Goal: Task Accomplishment & Management: Manage account settings

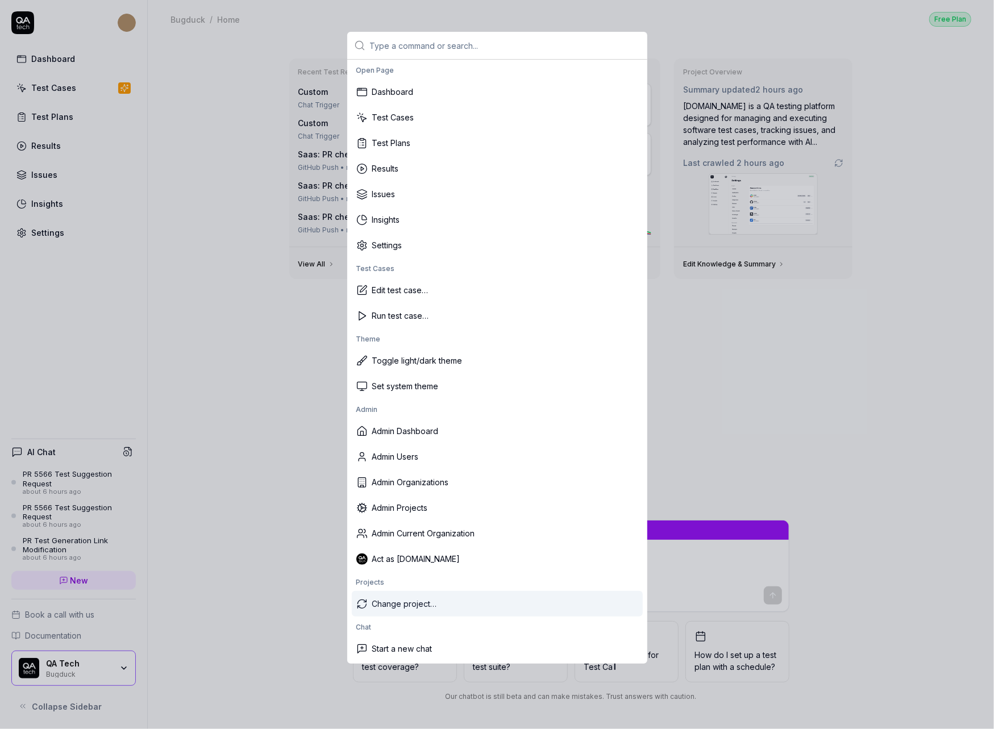
type textarea "*"
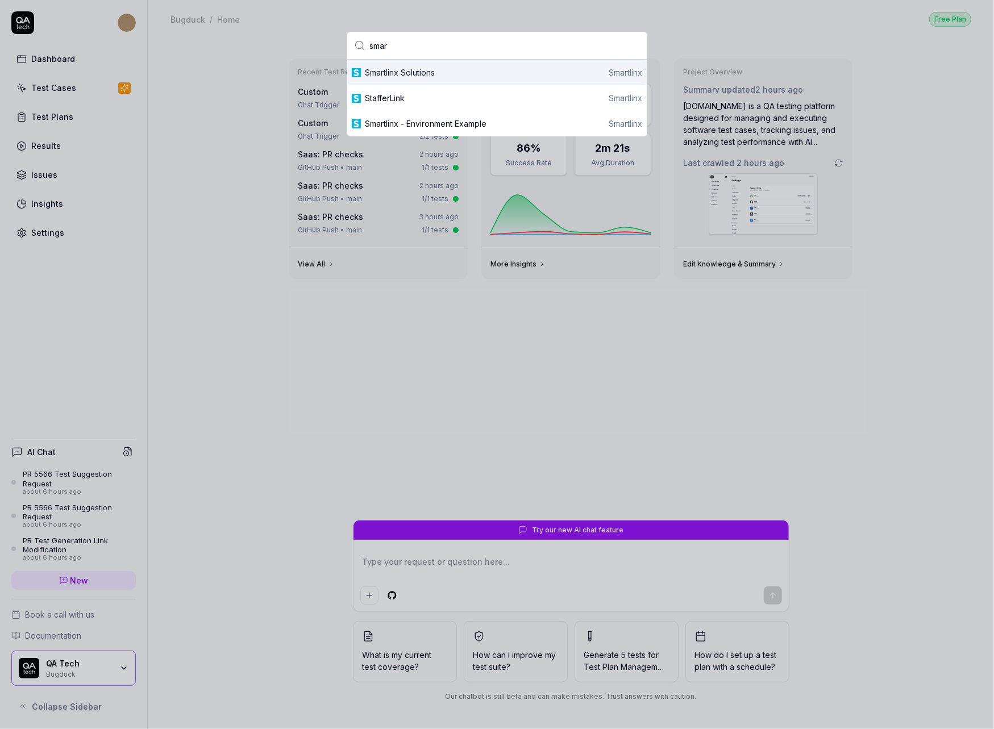
type input "smar"
click at [450, 75] on div "Smartlinx Solutions Smartlinx" at bounding box center [503, 72] width 277 height 12
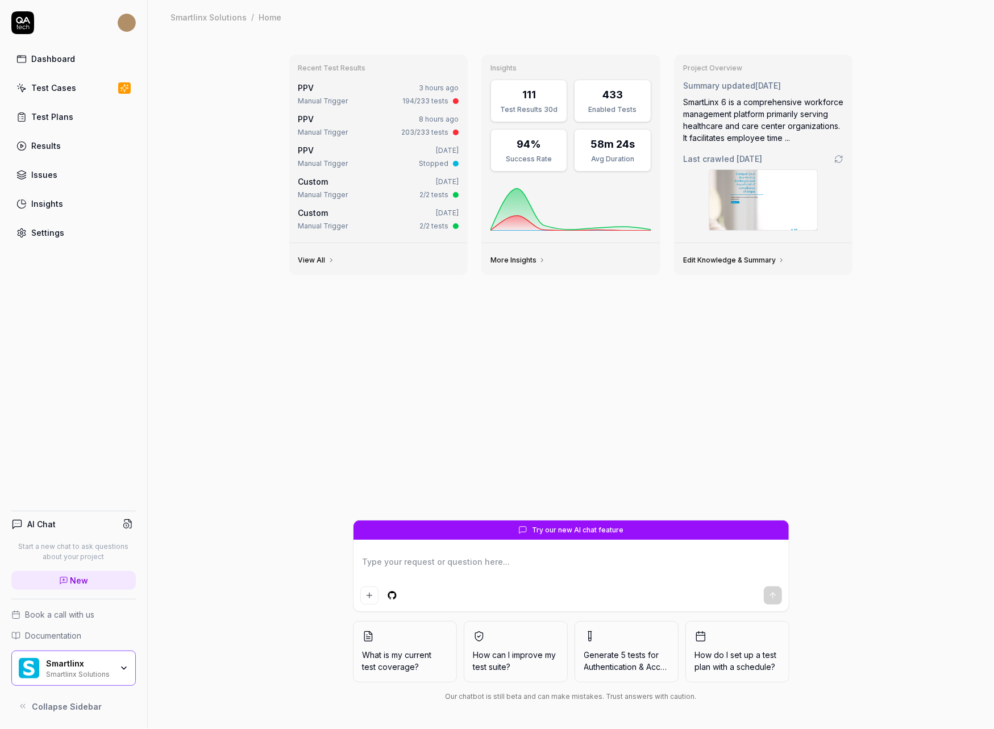
click at [44, 231] on div "Settings" at bounding box center [47, 233] width 33 height 12
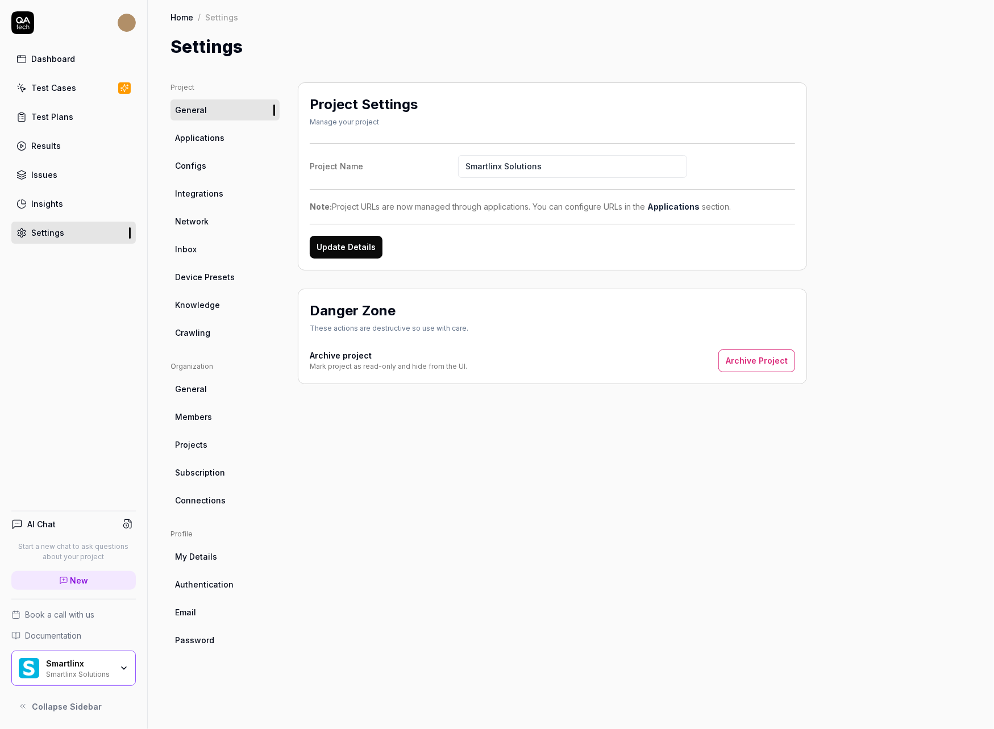
click at [207, 333] on span "Crawling" at bounding box center [192, 333] width 35 height 12
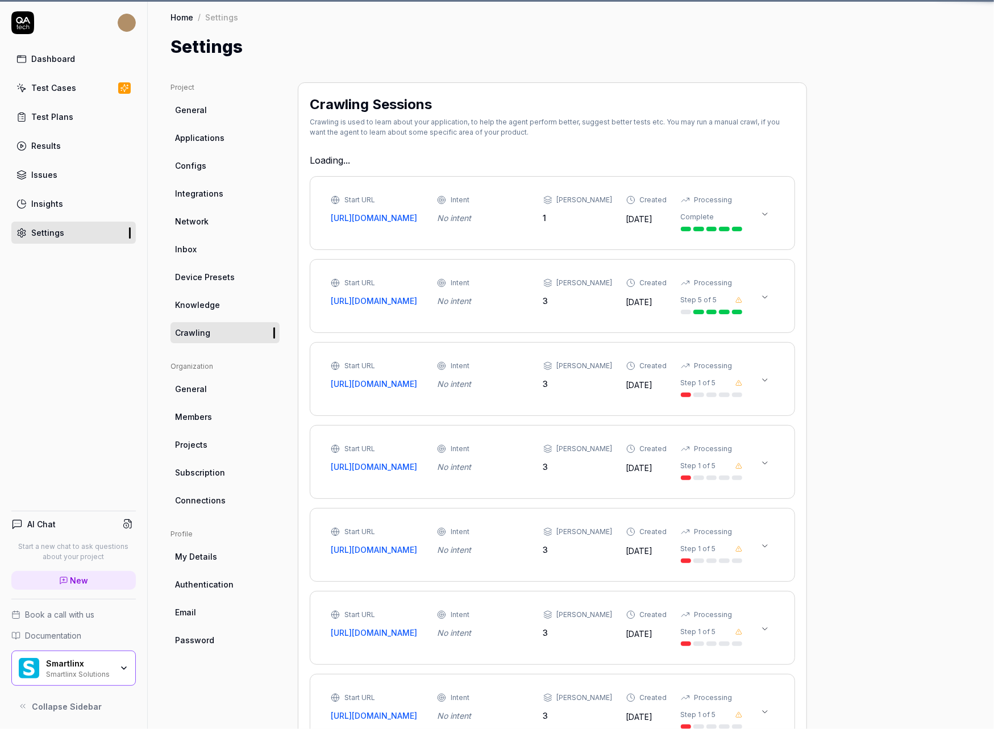
type textarea "*"
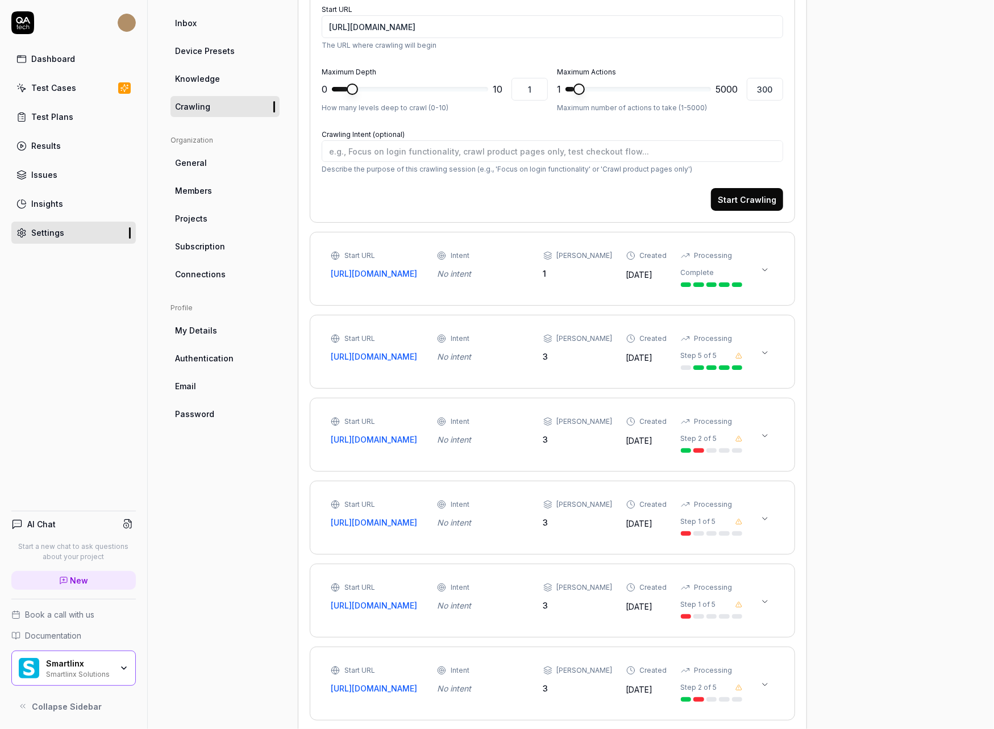
scroll to position [351, 0]
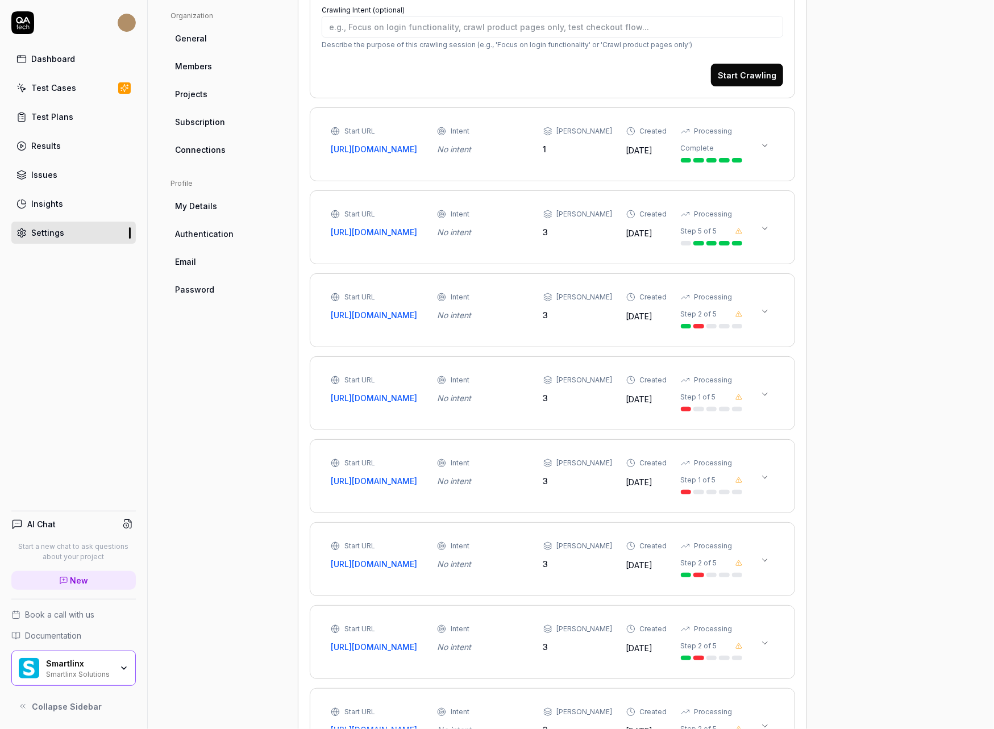
click at [771, 147] on button at bounding box center [765, 145] width 18 height 18
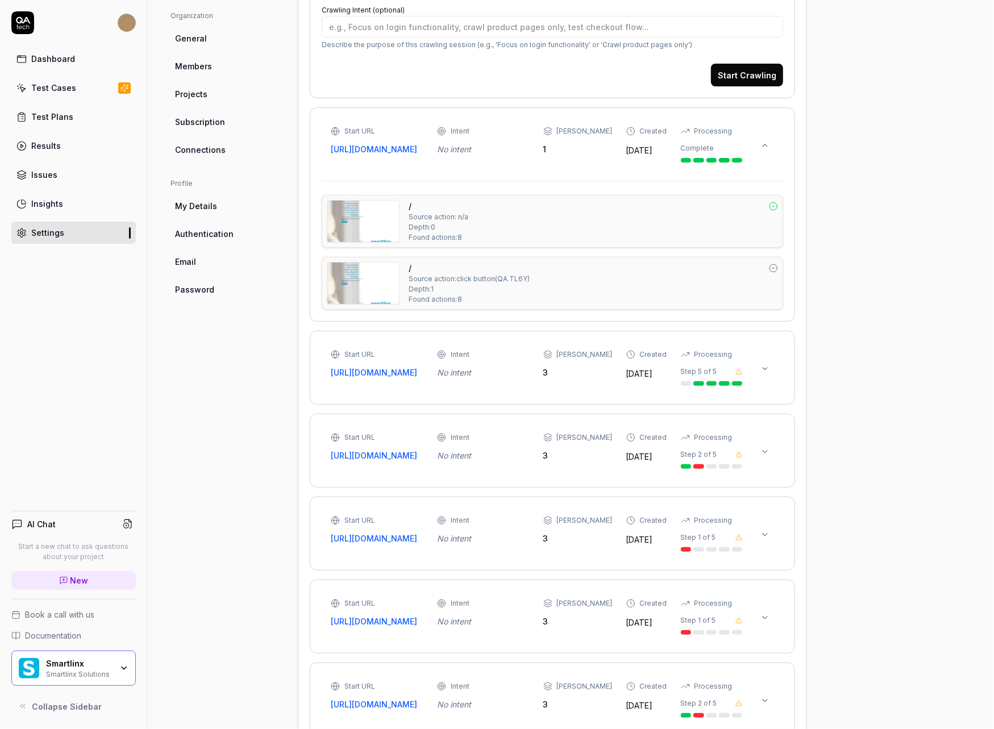
click at [766, 373] on icon at bounding box center [764, 368] width 9 height 9
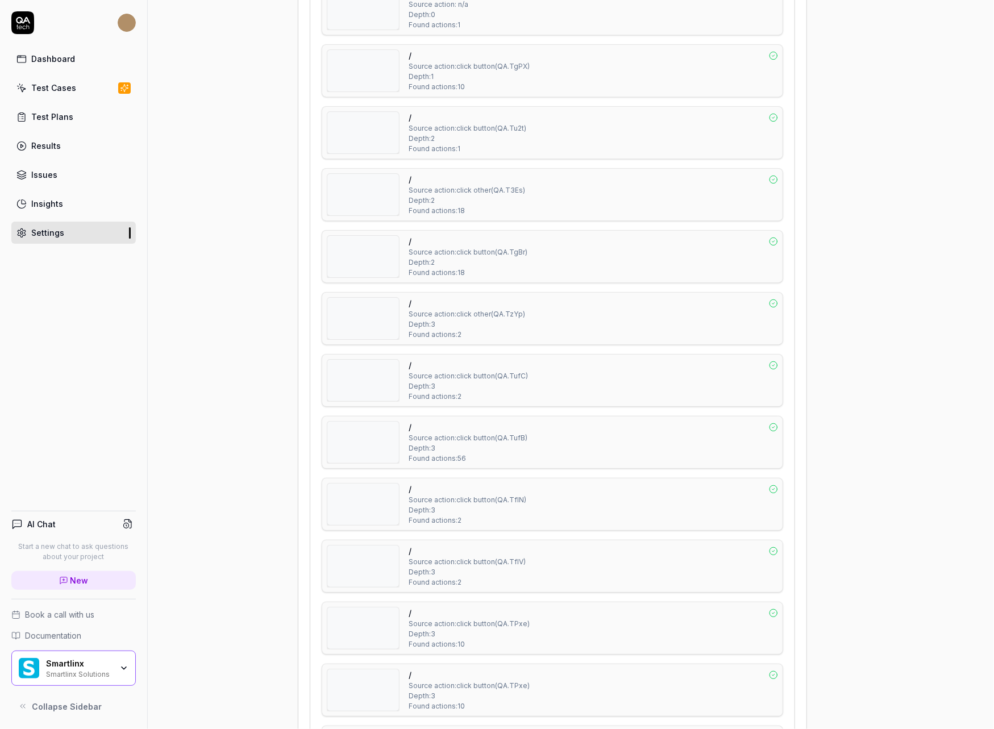
scroll to position [792, 0]
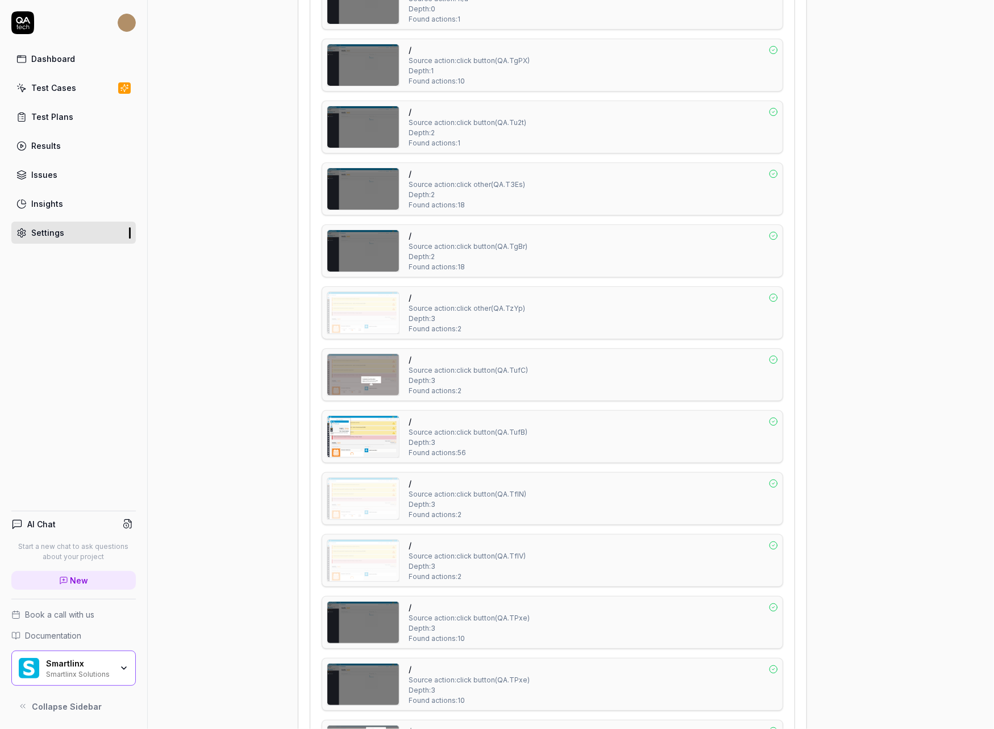
click at [370, 318] on img at bounding box center [363, 312] width 72 height 41
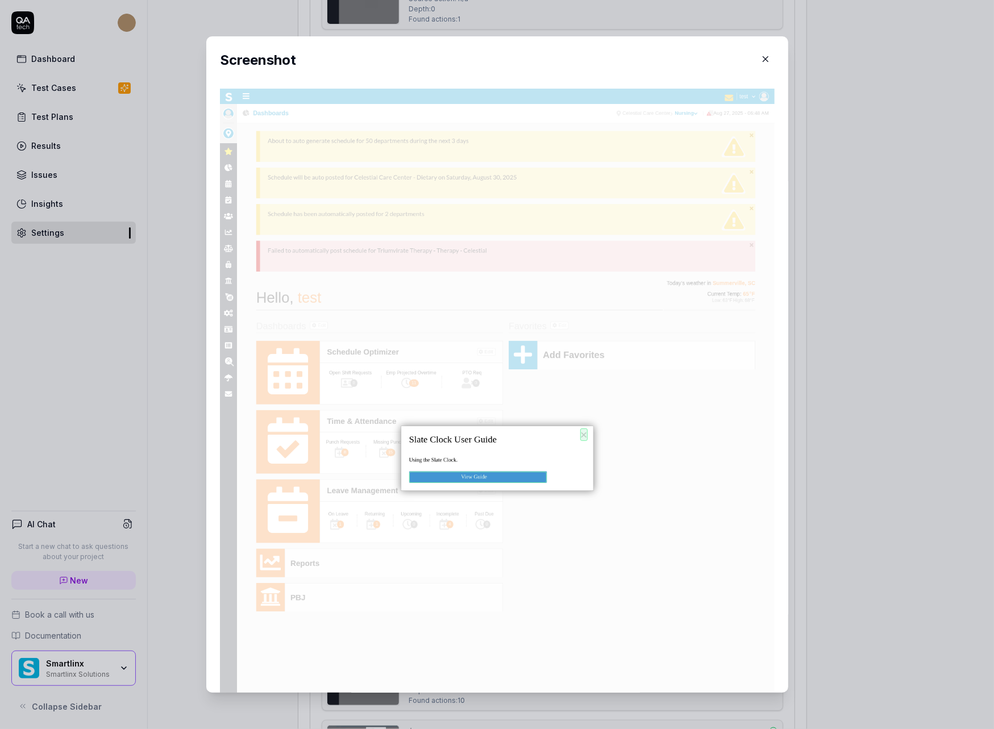
click at [768, 54] on icon "button" at bounding box center [765, 59] width 10 height 10
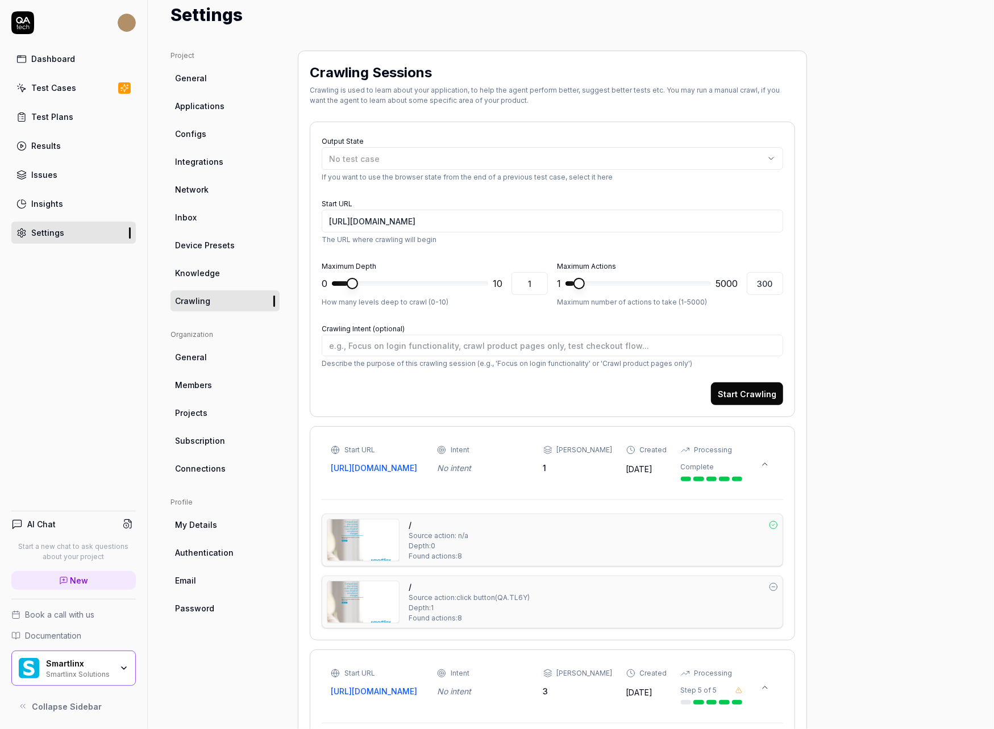
scroll to position [0, 0]
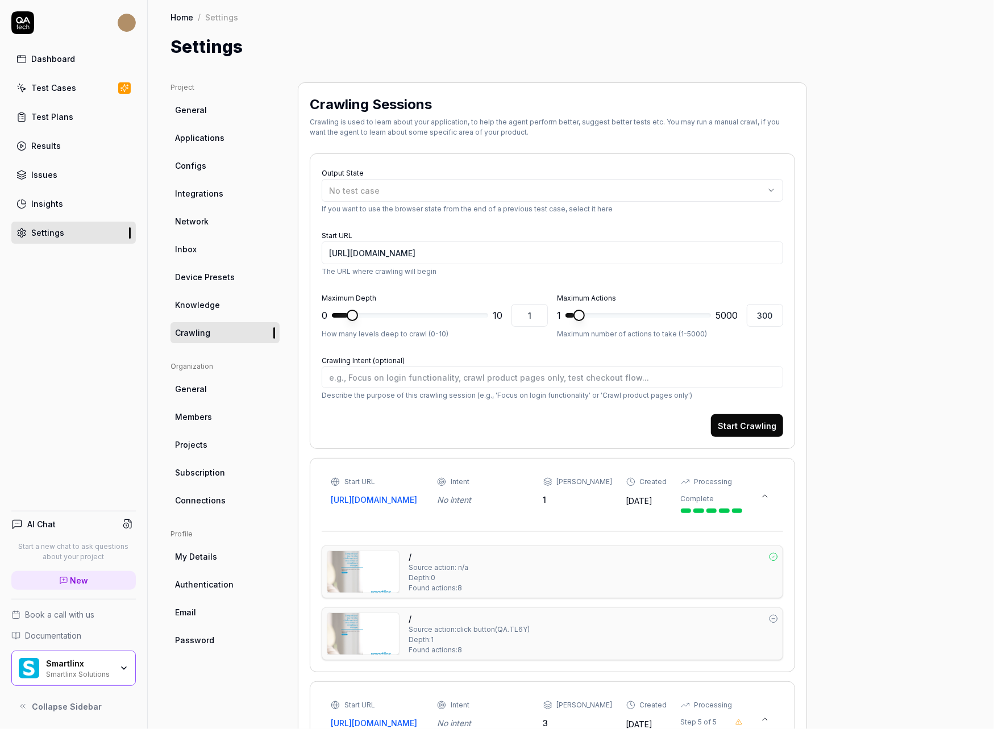
click at [199, 168] on span "Configs" at bounding box center [190, 166] width 31 height 12
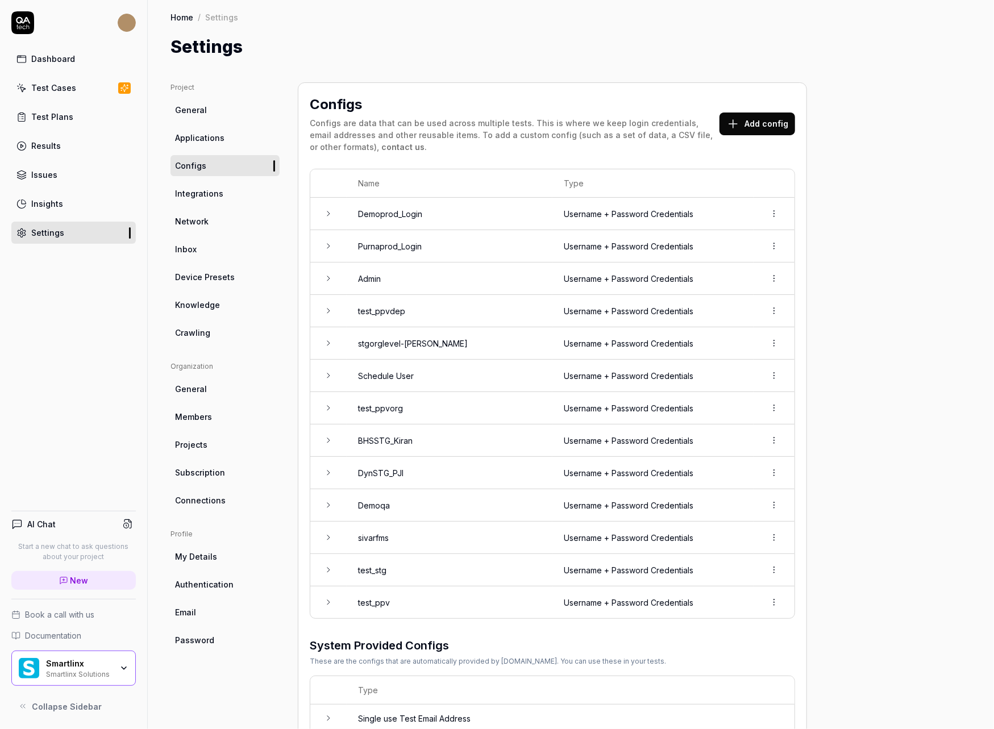
scroll to position [90, 0]
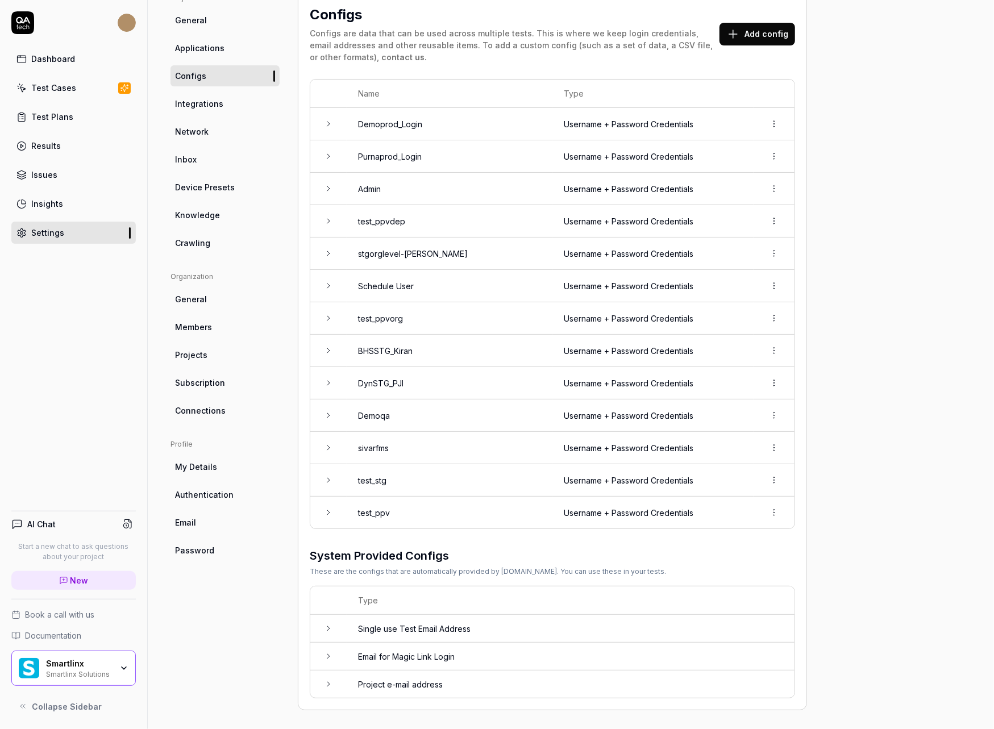
click at [327, 131] on td at bounding box center [328, 124] width 36 height 32
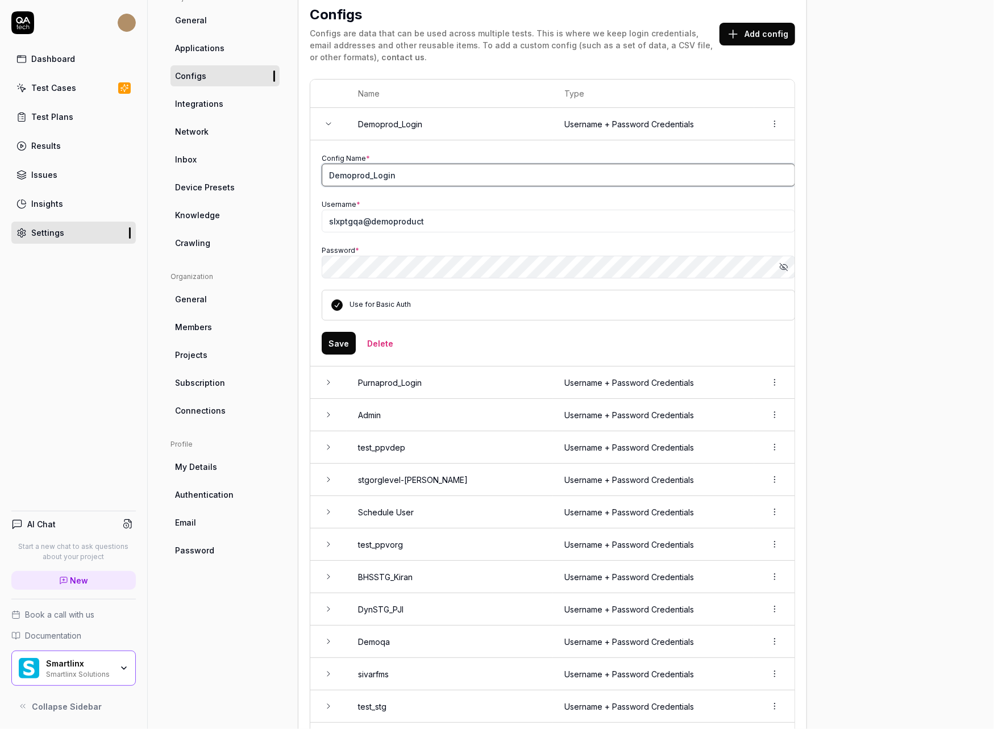
drag, startPoint x: 413, startPoint y: 182, endPoint x: 327, endPoint y: 178, distance: 85.9
click at [399, 181] on input "Demoprod_Login" at bounding box center [558, 175] width 473 height 23
drag, startPoint x: 430, startPoint y: 179, endPoint x: 306, endPoint y: 178, distance: 123.9
click at [306, 178] on div "Configs Configs are data that can be used across multiple tests. This is where …" at bounding box center [552, 465] width 509 height 944
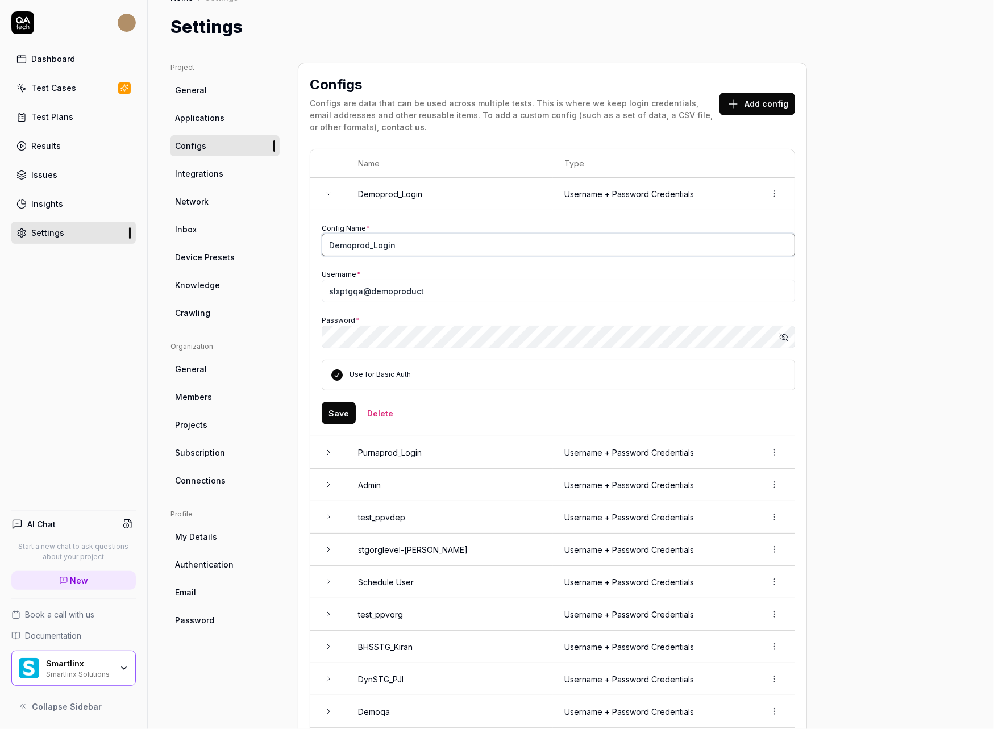
scroll to position [0, 0]
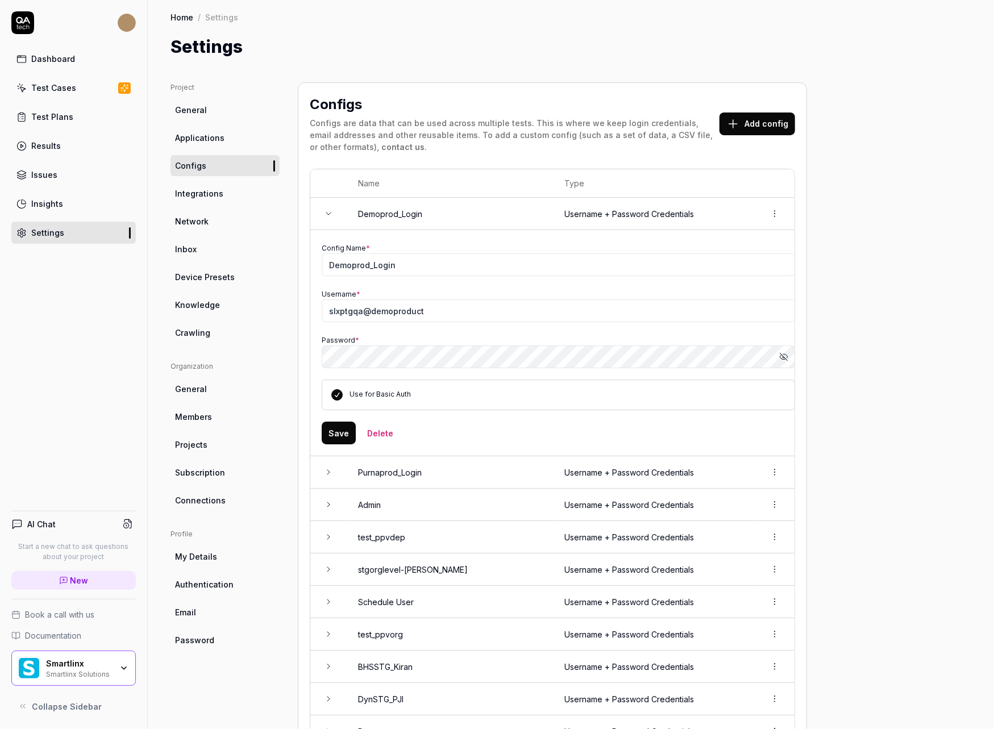
click at [203, 112] on span "General" at bounding box center [191, 110] width 32 height 12
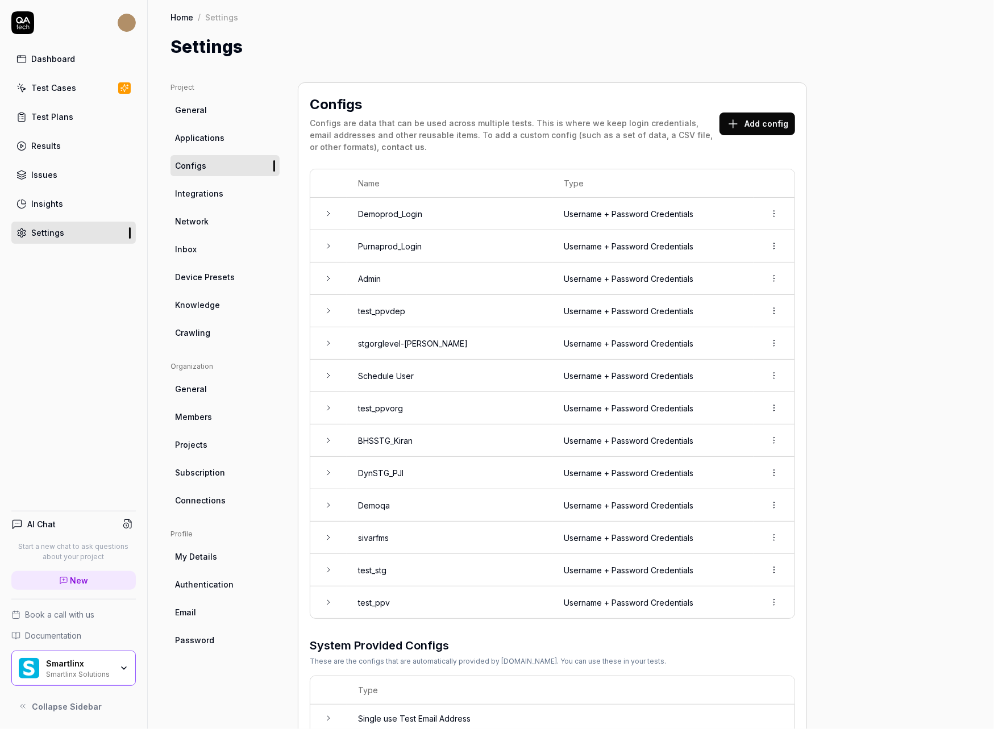
click at [193, 130] on link "Applications" at bounding box center [224, 137] width 109 height 21
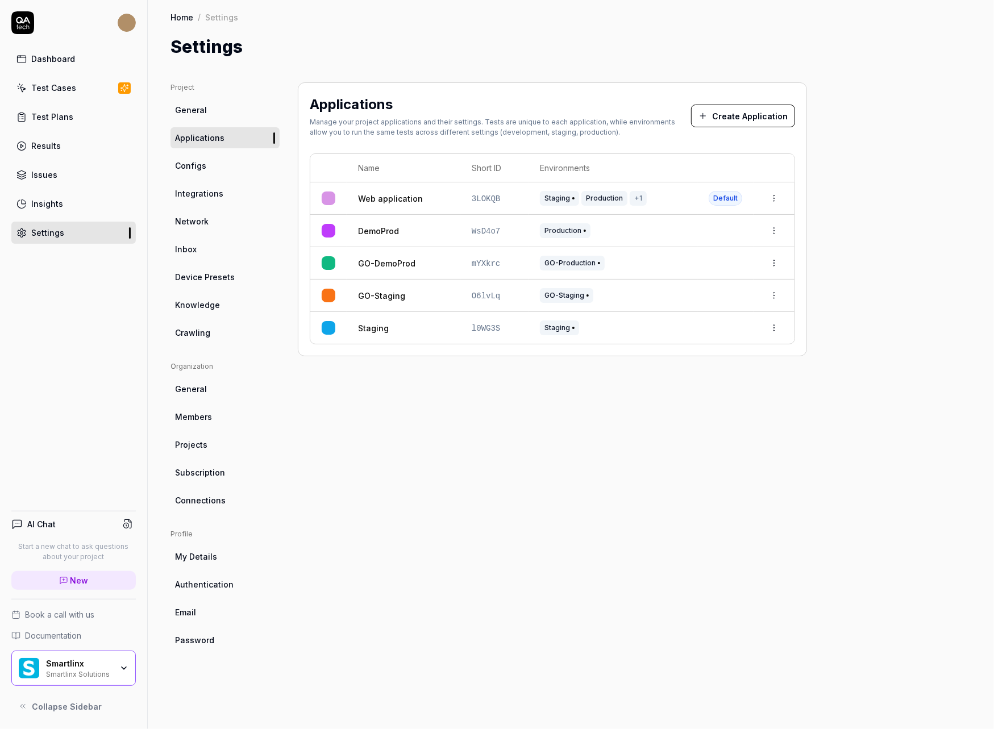
click at [773, 199] on html "Dashboard Test Cases Test Plans Results Issues Insights Settings AI Chat Start …" at bounding box center [497, 364] width 994 height 729
click at [686, 270] on span "Edit" at bounding box center [682, 273] width 15 height 12
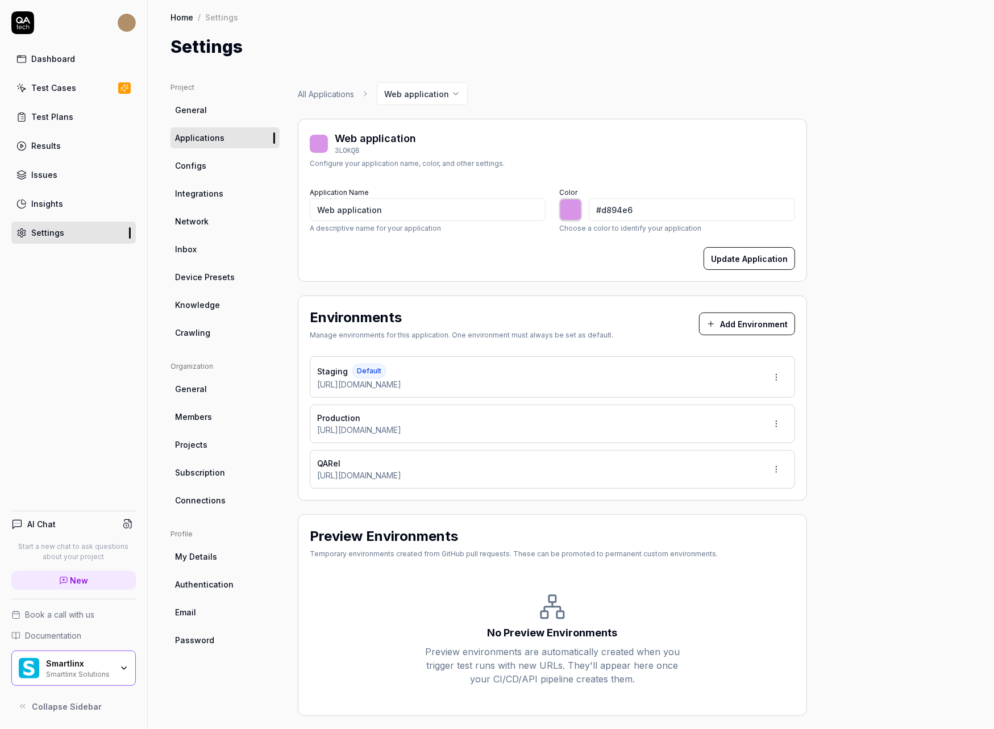
drag, startPoint x: 471, startPoint y: 383, endPoint x: 315, endPoint y: 387, distance: 156.3
click at [315, 386] on div "Staging Default [URL][DOMAIN_NAME]" at bounding box center [552, 376] width 485 height 41
copy span "[URL][DOMAIN_NAME]"
click at [203, 161] on span "Configs" at bounding box center [190, 166] width 31 height 12
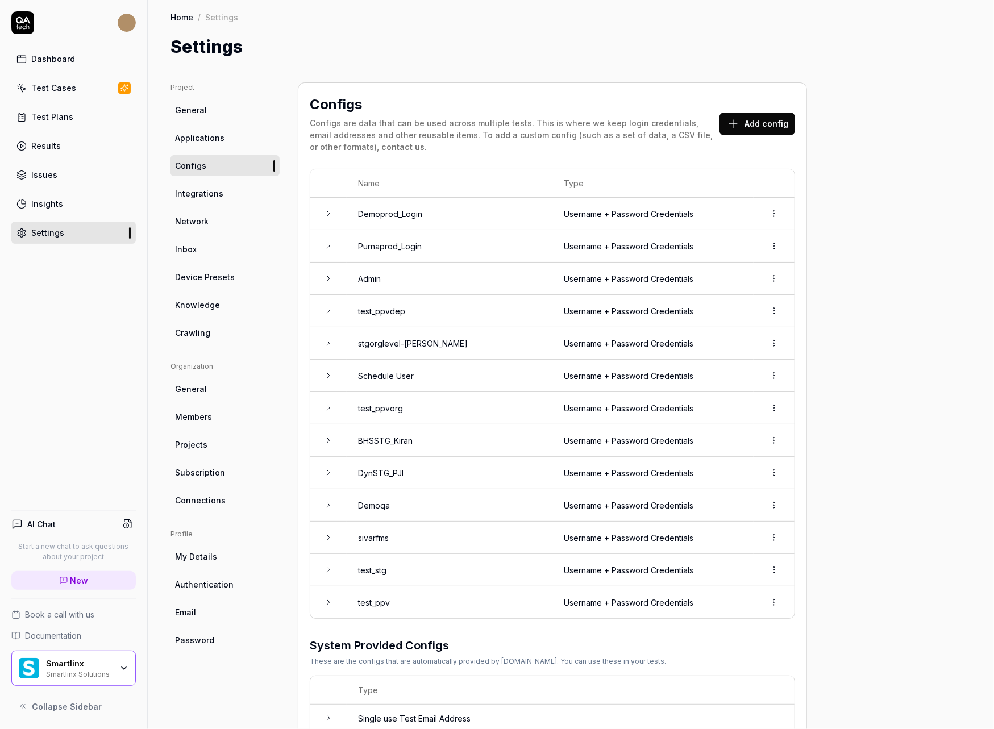
click at [334, 220] on td at bounding box center [328, 214] width 36 height 32
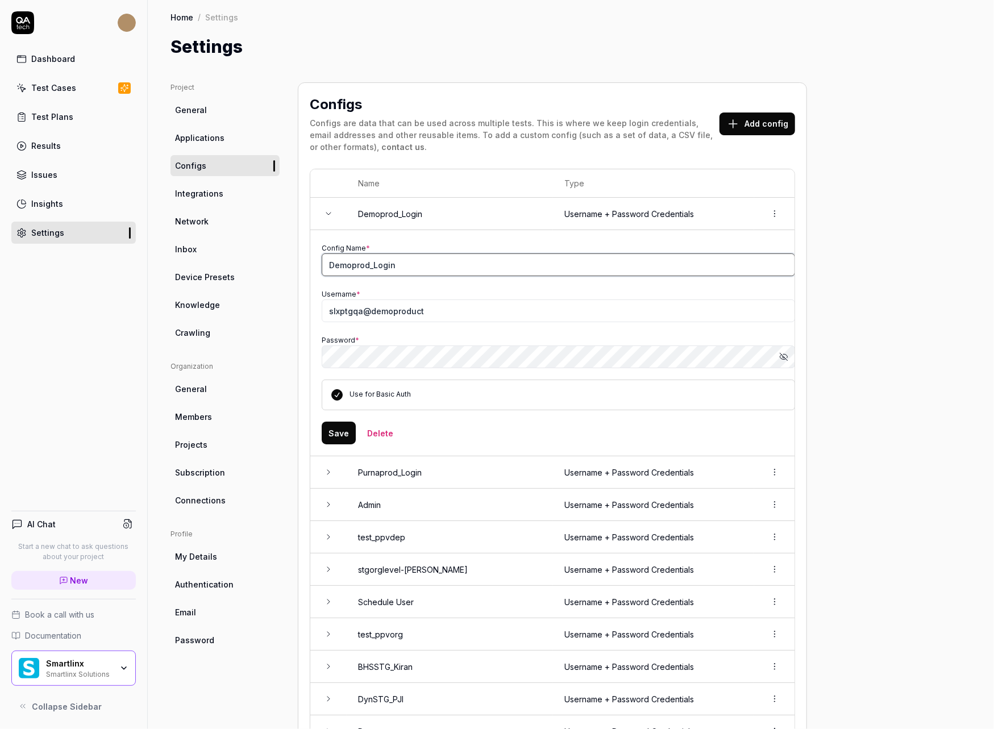
drag, startPoint x: 402, startPoint y: 261, endPoint x: 285, endPoint y: 261, distance: 117.6
click at [285, 261] on div "Project General Applications Configs Integrations Network Inbox Device Presets …" at bounding box center [570, 554] width 800 height 944
drag, startPoint x: 432, startPoint y: 317, endPoint x: 285, endPoint y: 289, distance: 149.7
click at [285, 289] on div "Project General Applications Configs Integrations Network Inbox Device Presets …" at bounding box center [570, 554] width 800 height 944
click at [780, 356] on icon "button" at bounding box center [783, 356] width 6 height 5
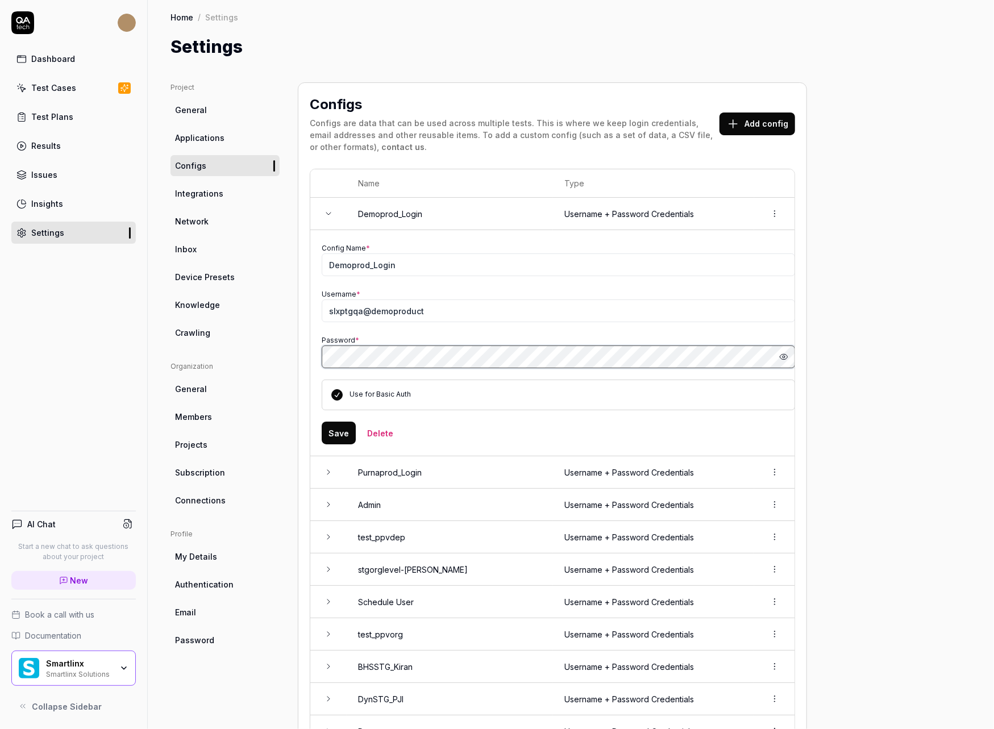
click at [245, 348] on div "Project General Applications Configs Integrations Network Inbox Device Presets …" at bounding box center [570, 554] width 800 height 944
click at [428, 306] on input "slxptgqa@demoproduct" at bounding box center [558, 310] width 473 height 23
click at [332, 295] on div "Config Name * Demoprod_Login Username * slxptgqa@demoproduct Password * Hide pa…" at bounding box center [558, 325] width 473 height 169
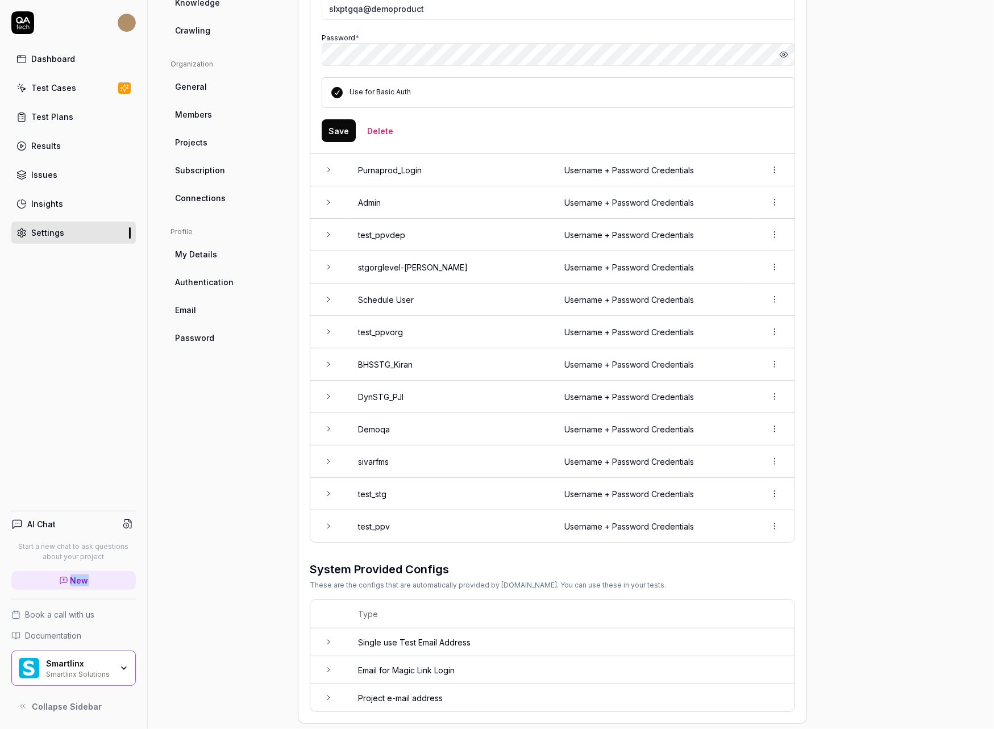
scroll to position [315, 0]
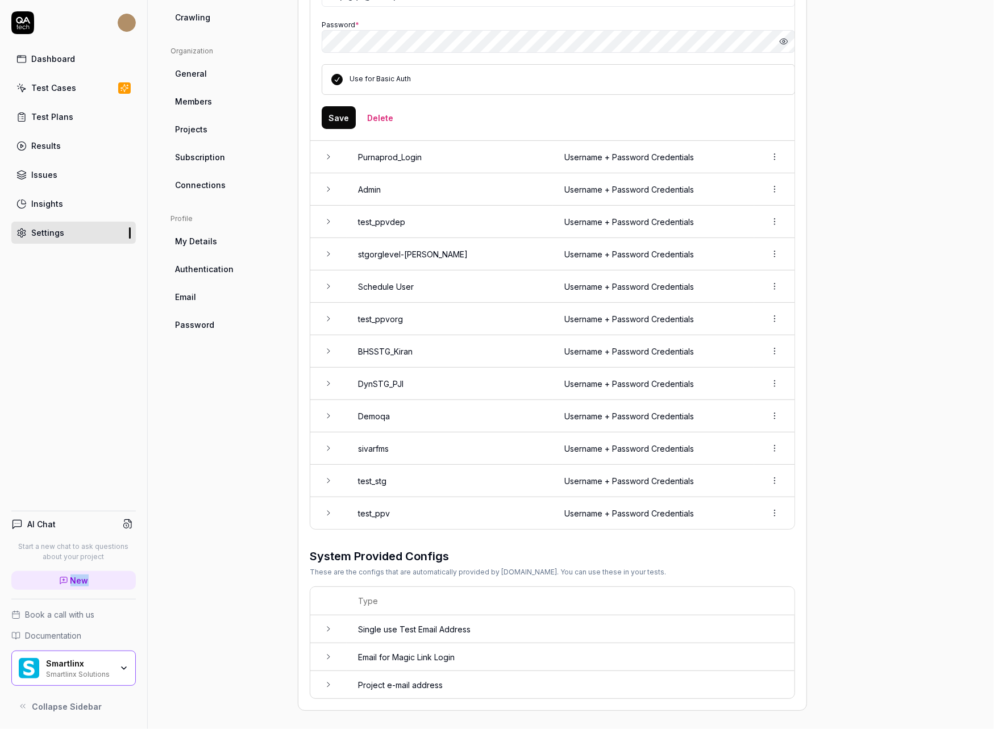
click at [73, 83] on link "Test Cases" at bounding box center [73, 88] width 124 height 22
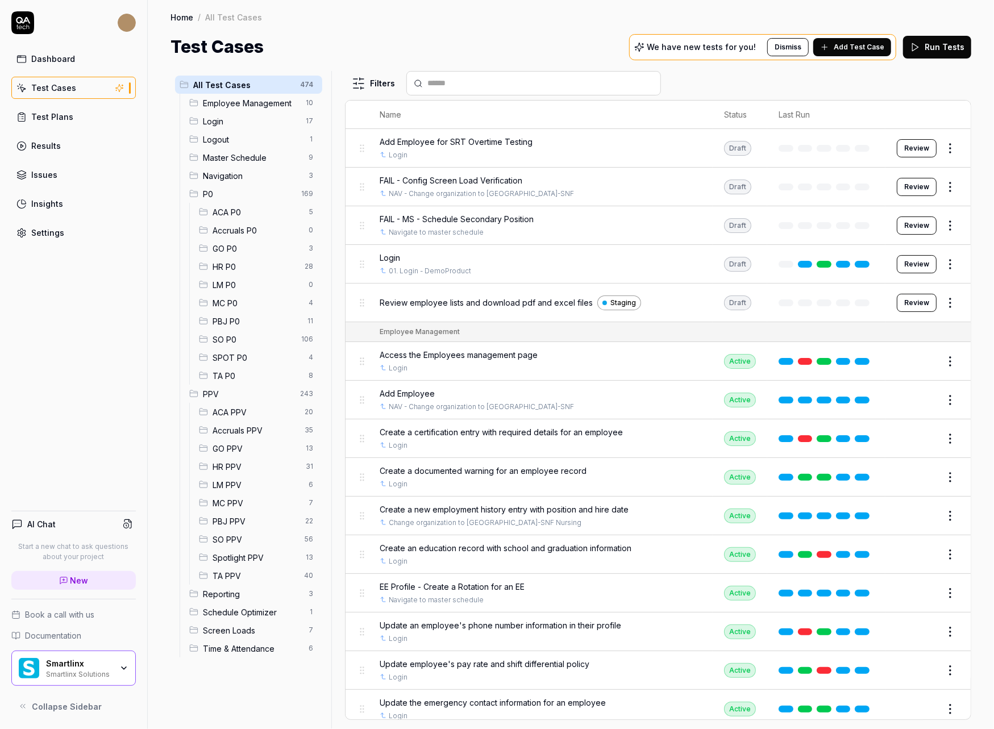
click at [496, 138] on span "Add Employee for SRT Overtime Testing" at bounding box center [455, 142] width 153 height 12
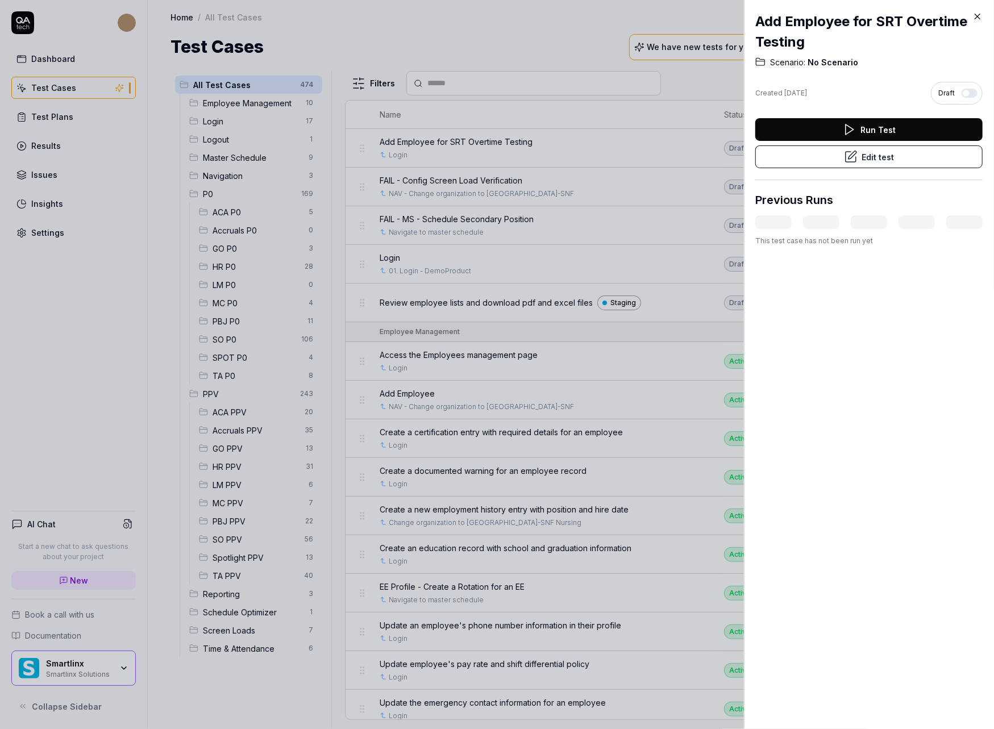
click at [385, 46] on div at bounding box center [497, 364] width 994 height 729
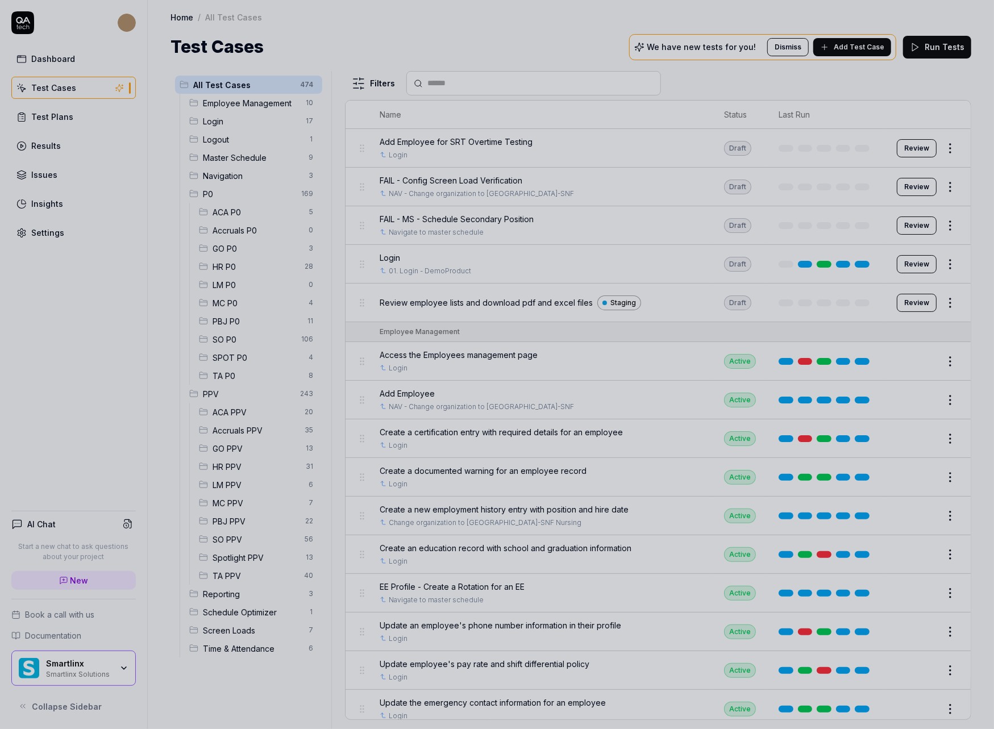
click at [361, 74] on div at bounding box center [497, 364] width 994 height 729
click at [362, 81] on html "Dashboard Test Cases Test Plans Results Issues Insights Settings AI Chat Start …" at bounding box center [497, 364] width 994 height 729
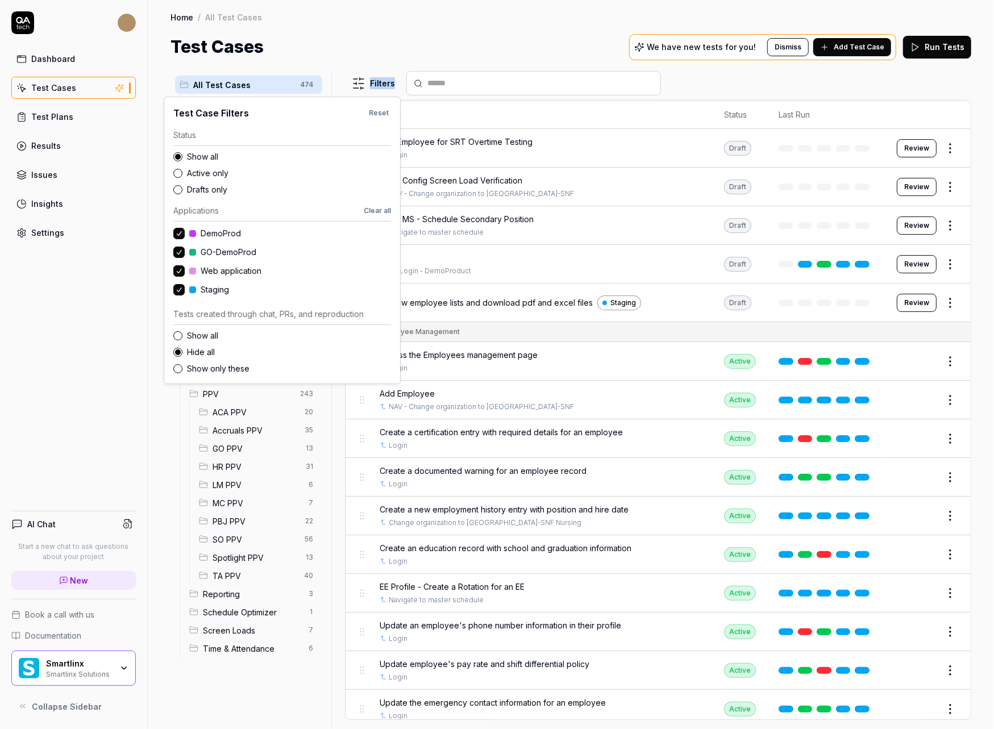
click at [362, 81] on html "Dashboard Test Cases Test Plans Results Issues Insights Settings AI Chat Start …" at bounding box center [497, 364] width 994 height 729
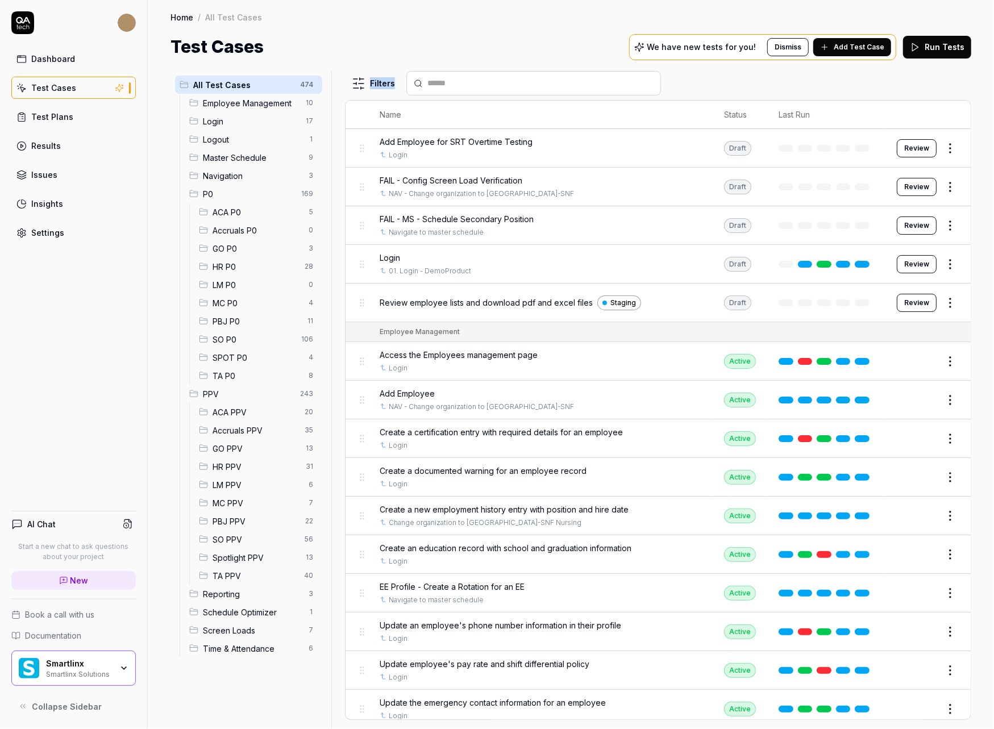
click at [362, 81] on html "Dashboard Test Cases Test Plans Results Issues Insights Settings AI Chat Start …" at bounding box center [497, 364] width 994 height 729
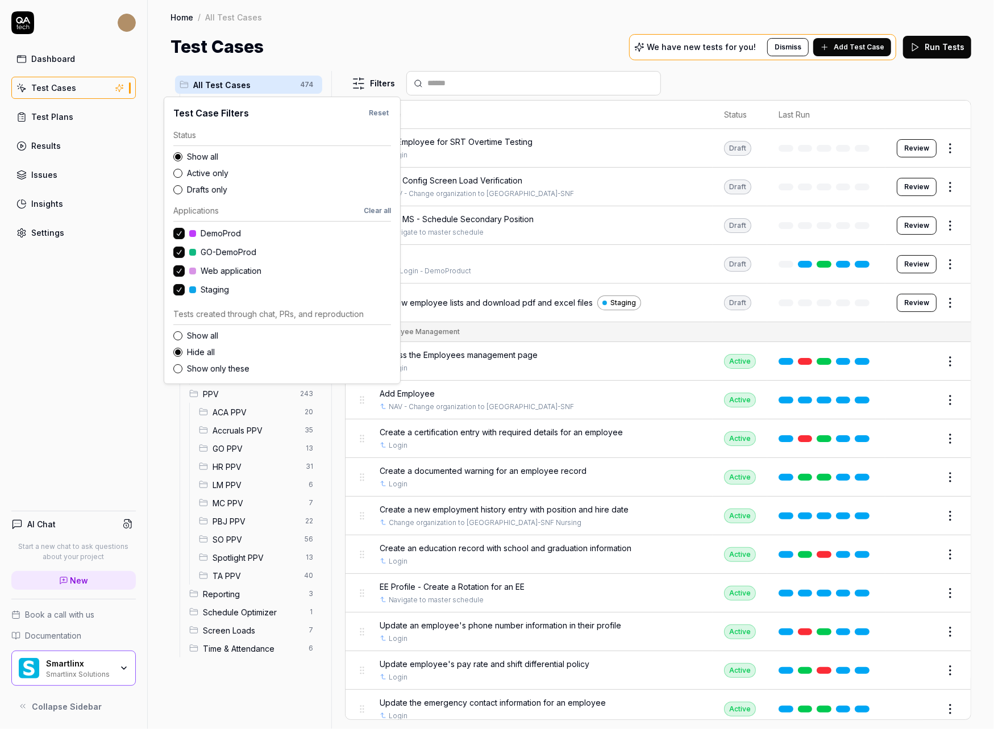
click at [232, 272] on span "Web application" at bounding box center [231, 271] width 61 height 12
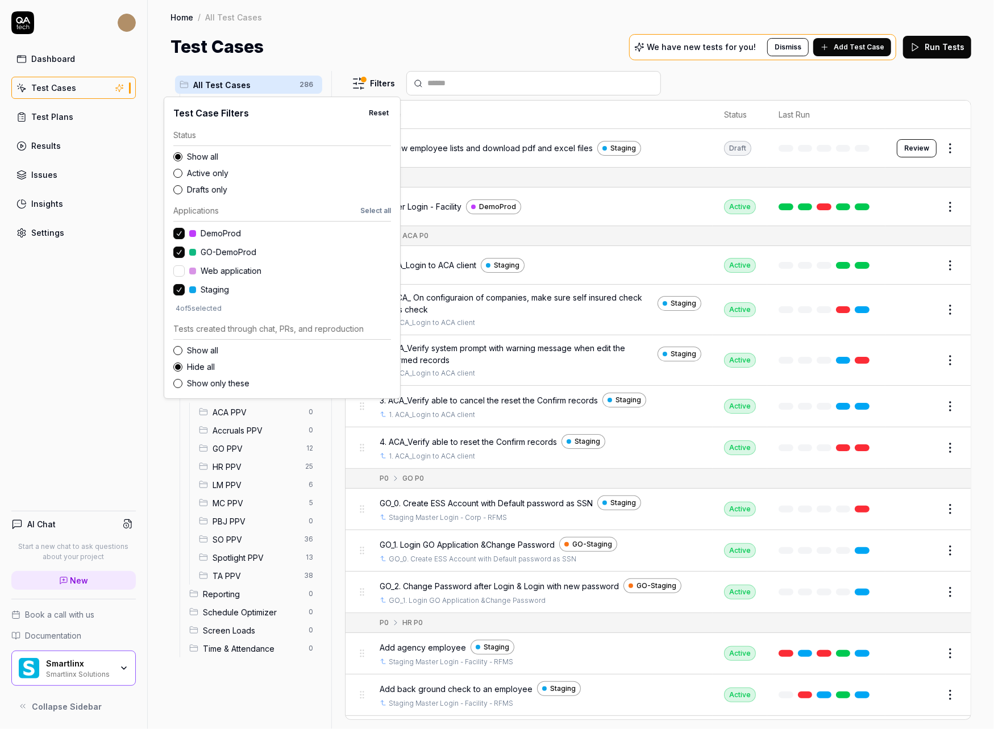
click at [216, 251] on span "GO-DemoProd" at bounding box center [229, 252] width 56 height 12
click at [215, 233] on span "DemoProd" at bounding box center [221, 233] width 40 height 12
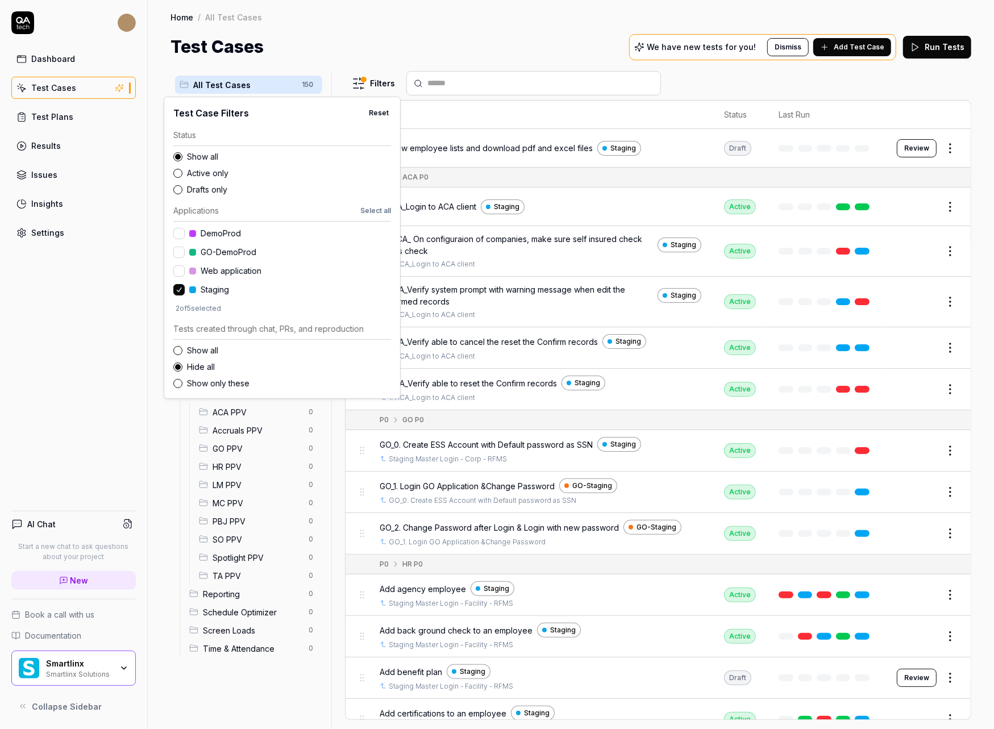
click at [207, 290] on span "Staging" at bounding box center [215, 289] width 28 height 12
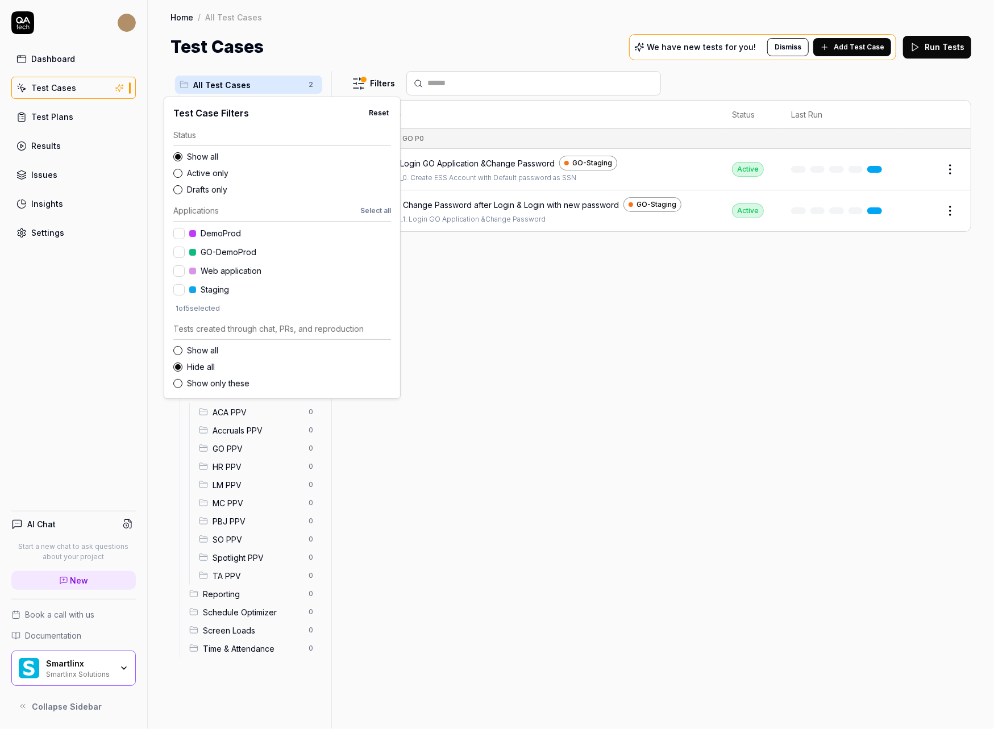
click at [214, 268] on span "Web application" at bounding box center [231, 271] width 61 height 12
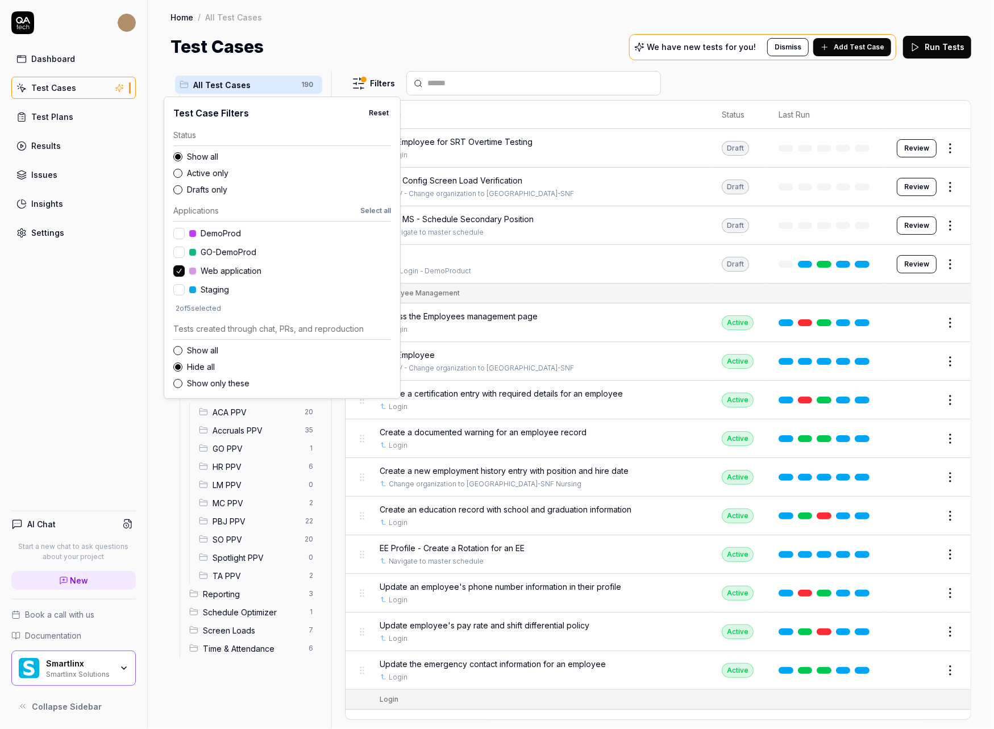
click at [514, 16] on html "Dashboard Test Cases Test Plans Results Issues Insights Settings AI Chat Start …" at bounding box center [497, 364] width 994 height 729
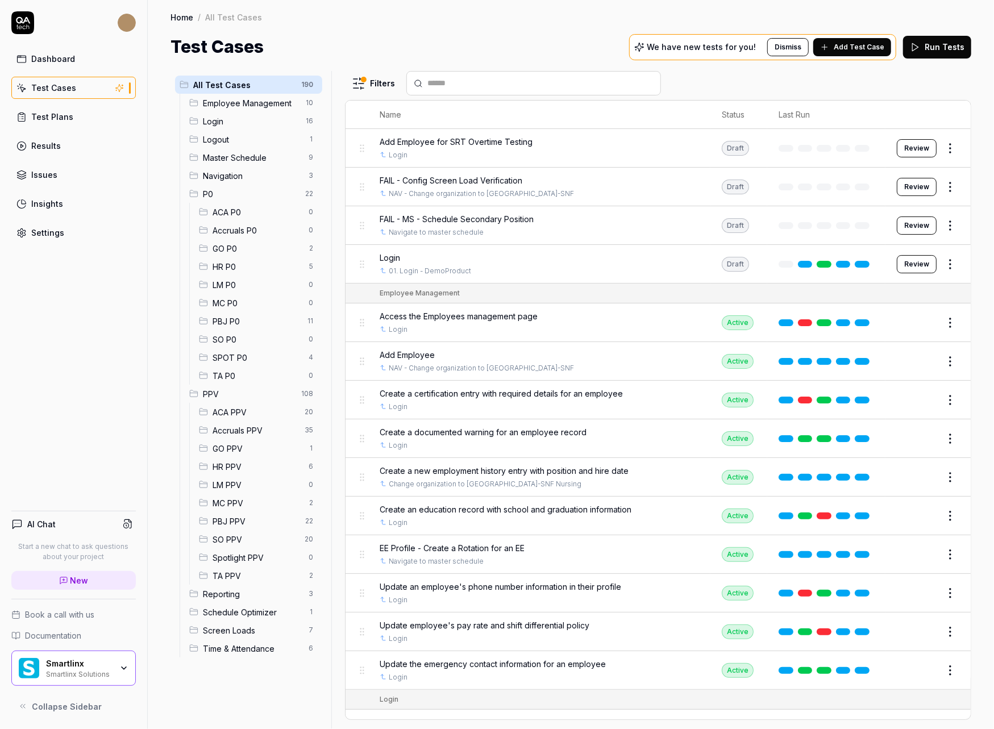
click at [454, 145] on span "Add Employee for SRT Overtime Testing" at bounding box center [455, 142] width 153 height 12
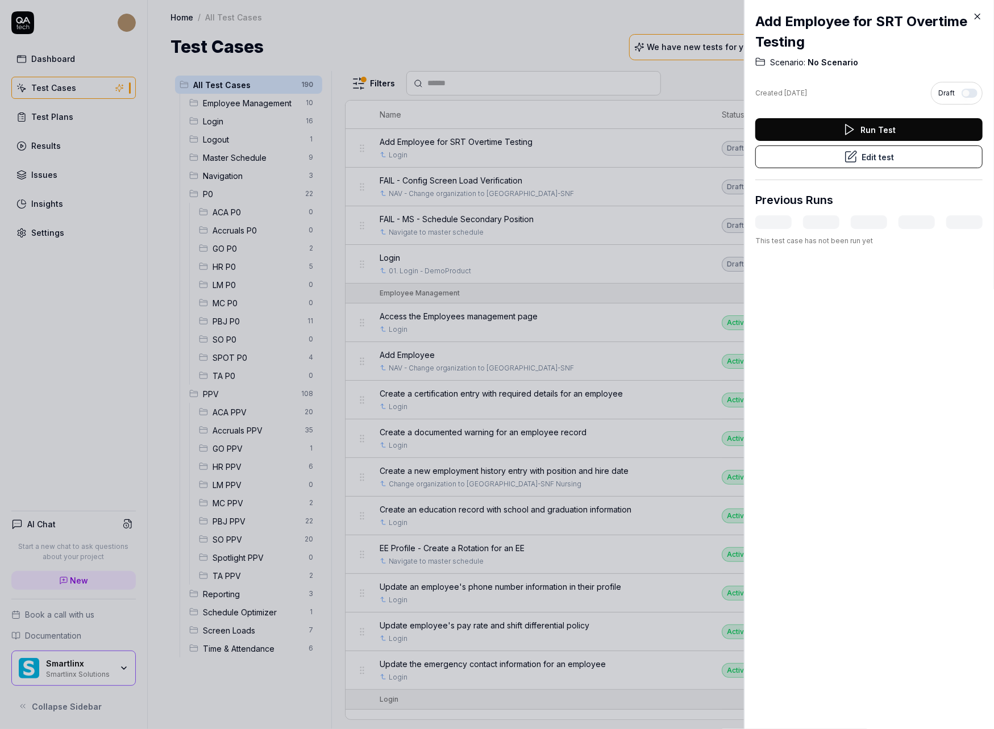
click at [418, 246] on div at bounding box center [497, 364] width 994 height 729
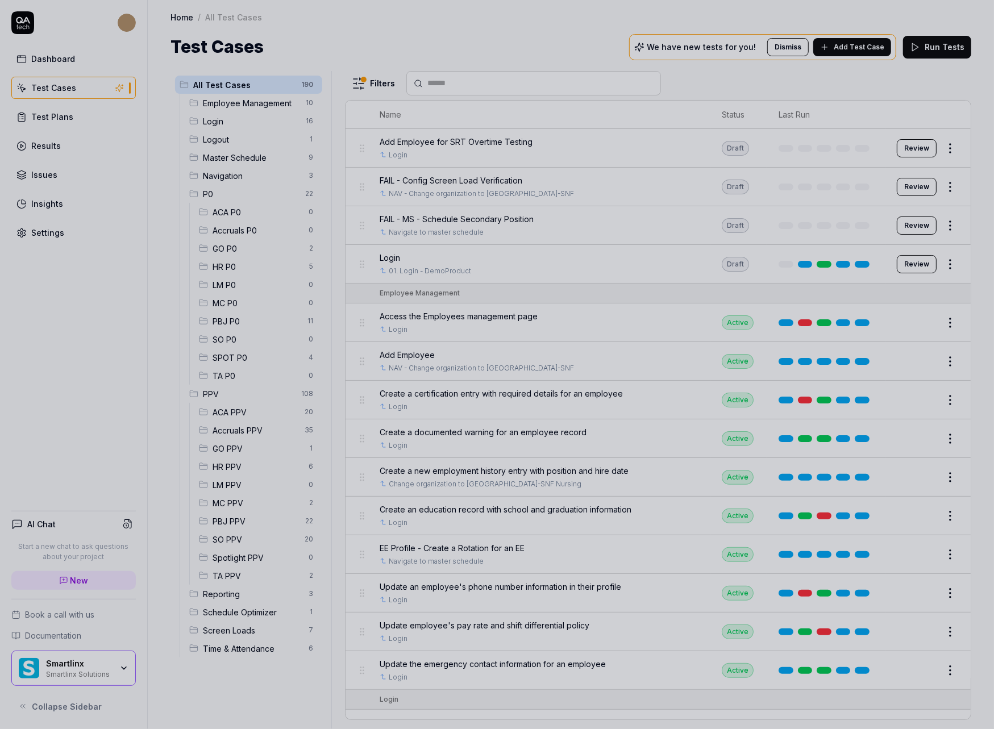
click at [390, 256] on span "Login" at bounding box center [389, 258] width 20 height 12
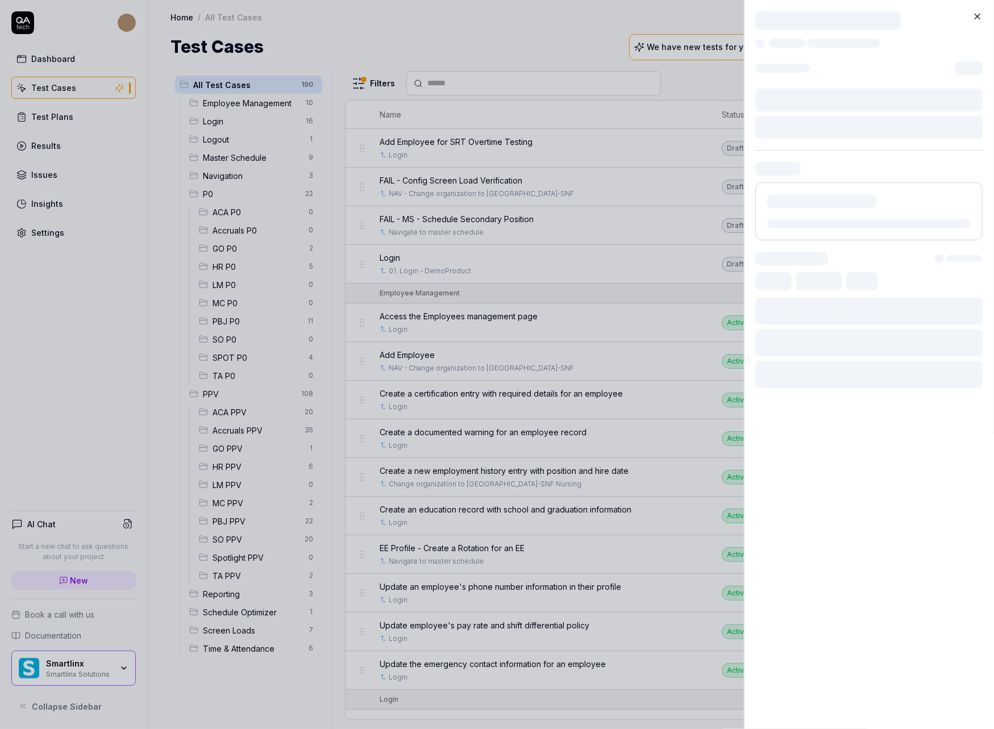
click at [385, 257] on div at bounding box center [497, 364] width 994 height 729
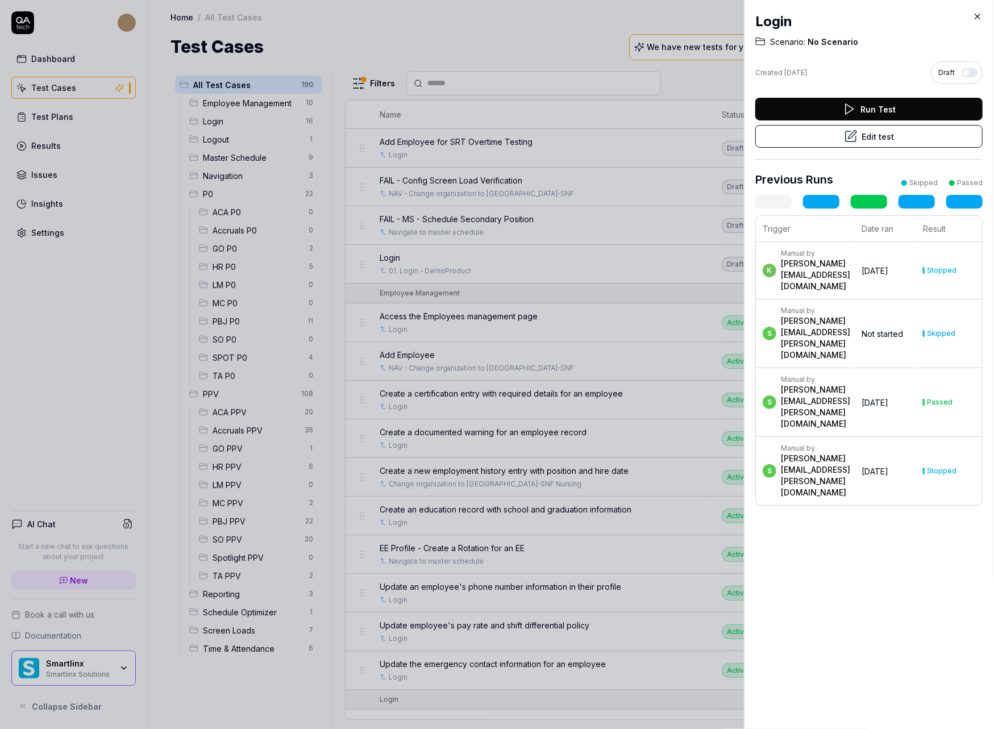
click at [887, 128] on button "Edit test" at bounding box center [868, 136] width 227 height 23
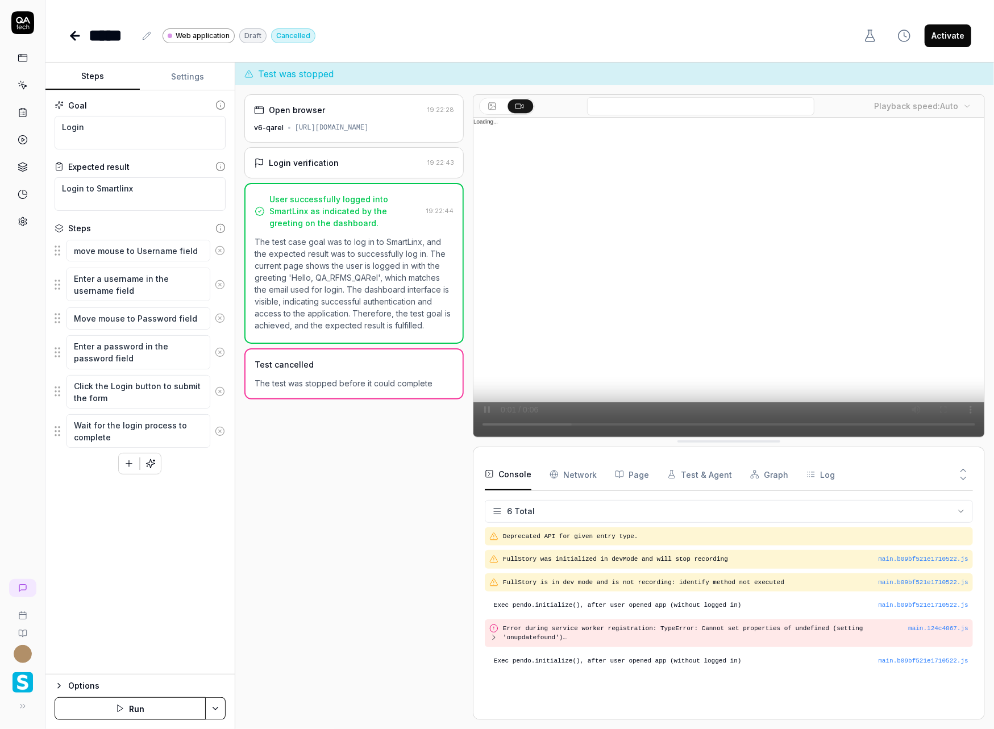
click at [369, 133] on div "v6-qarel [URL][DOMAIN_NAME]" at bounding box center [354, 128] width 200 height 10
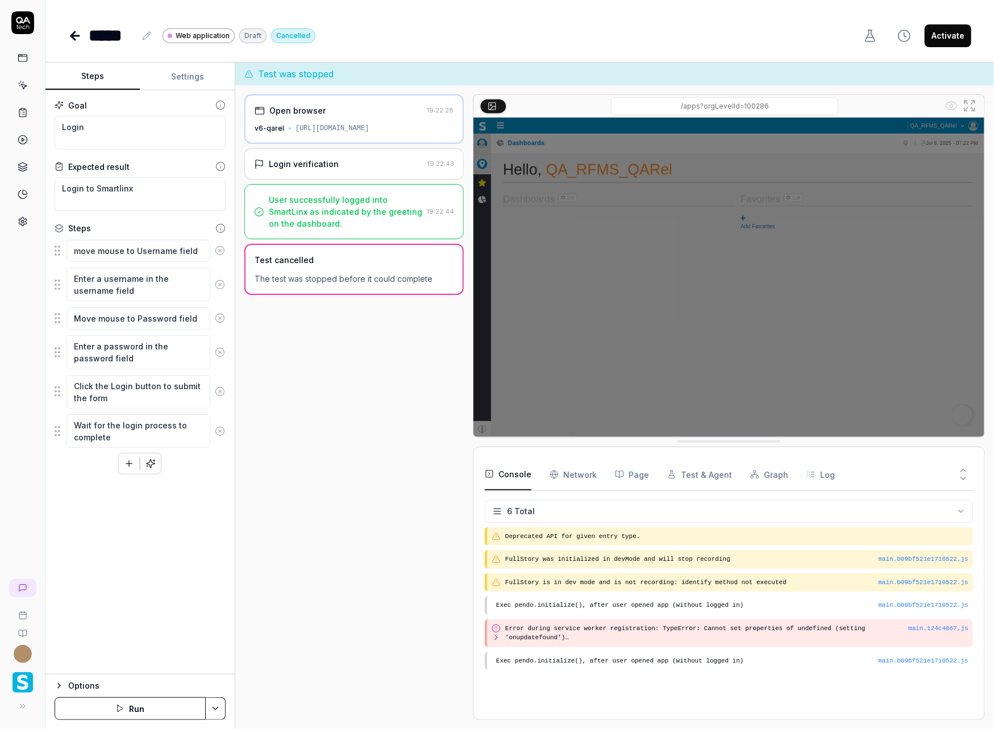
click at [358, 170] on div "Login verification" at bounding box center [338, 164] width 169 height 12
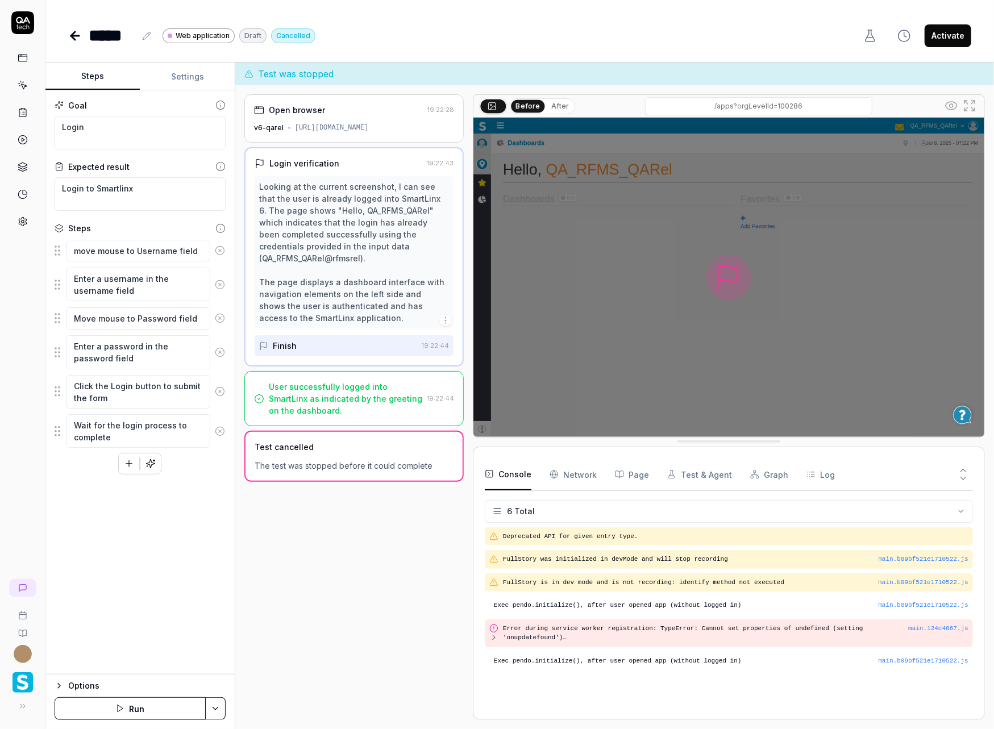
click at [369, 401] on div "User successfully logged into SmartLinx as indicated by the greeting on the das…" at bounding box center [345, 399] width 153 height 36
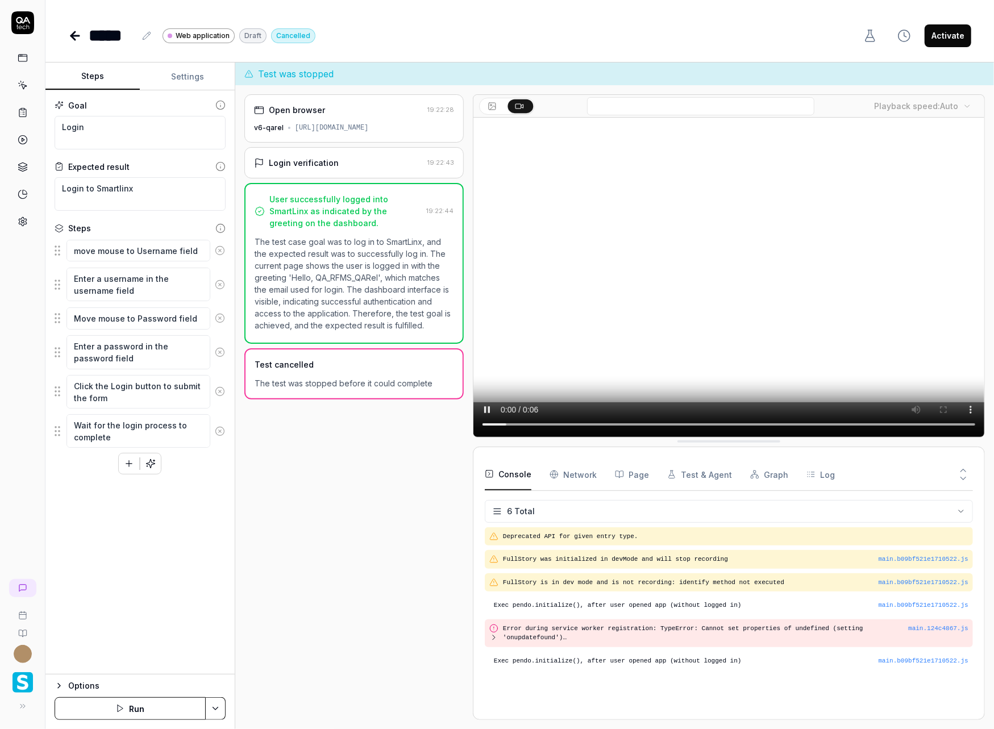
click at [66, 34] on div "***** Web application Draft Cancelled Activate" at bounding box center [519, 24] width 948 height 48
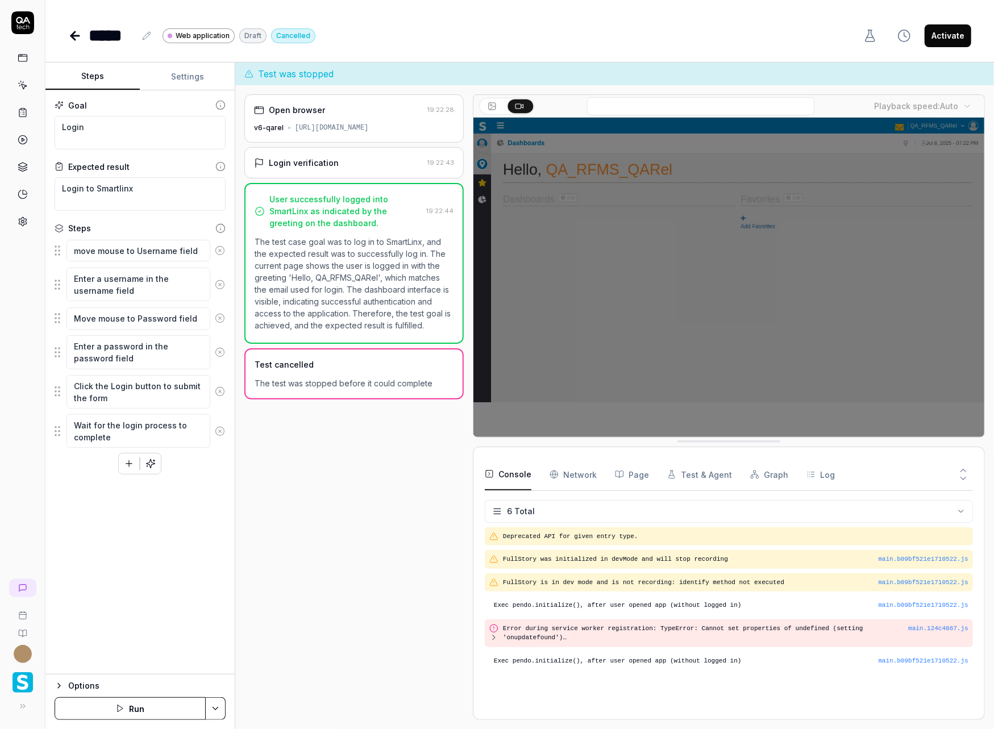
click at [73, 34] on icon at bounding box center [73, 36] width 4 height 8
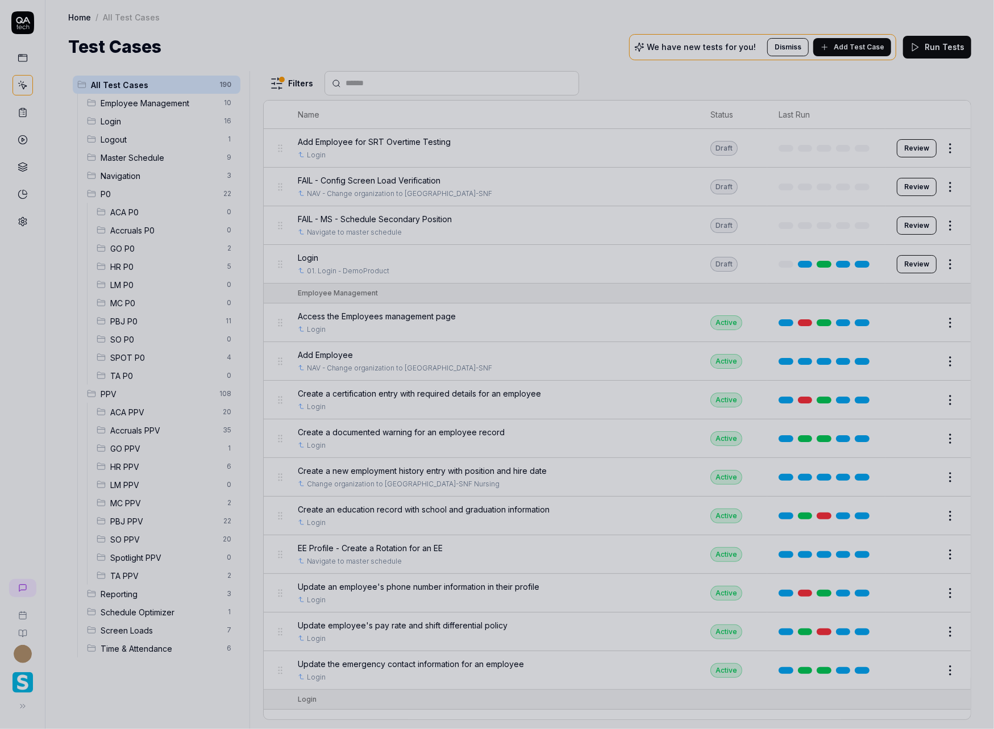
click at [427, 273] on div at bounding box center [497, 364] width 994 height 729
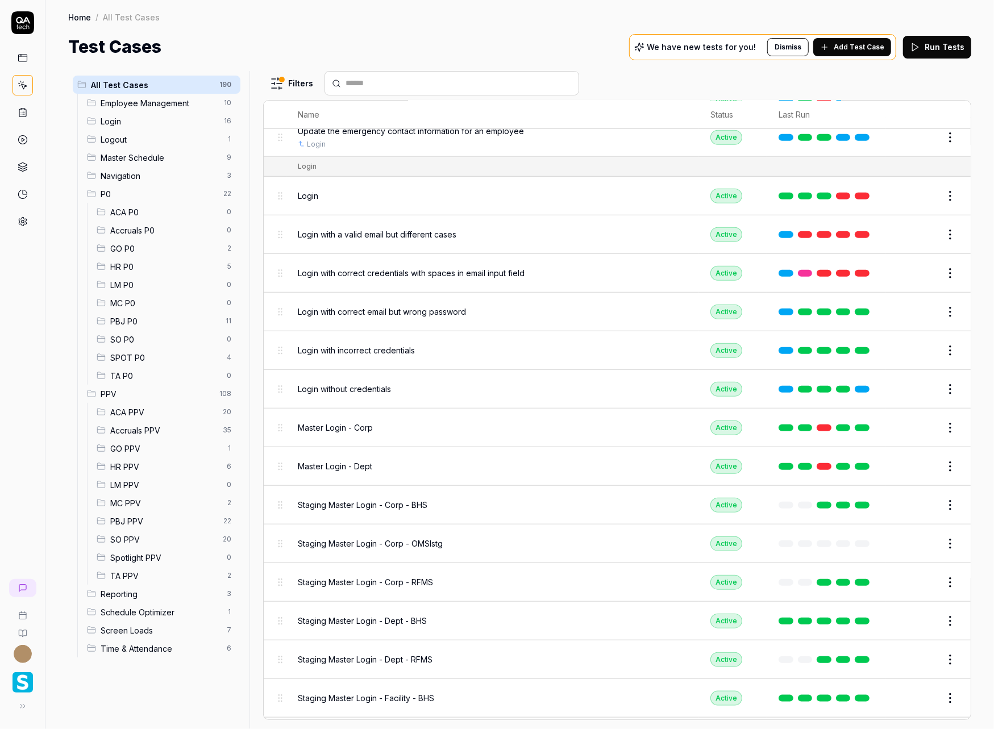
scroll to position [705, 0]
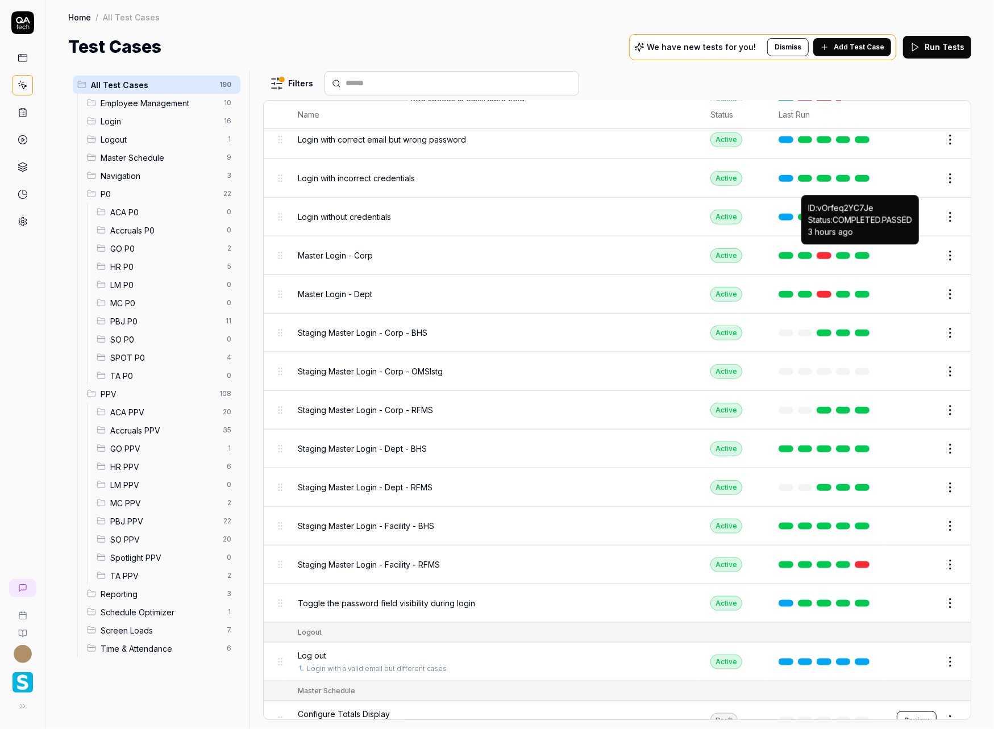
click at [863, 252] on link at bounding box center [861, 255] width 15 height 7
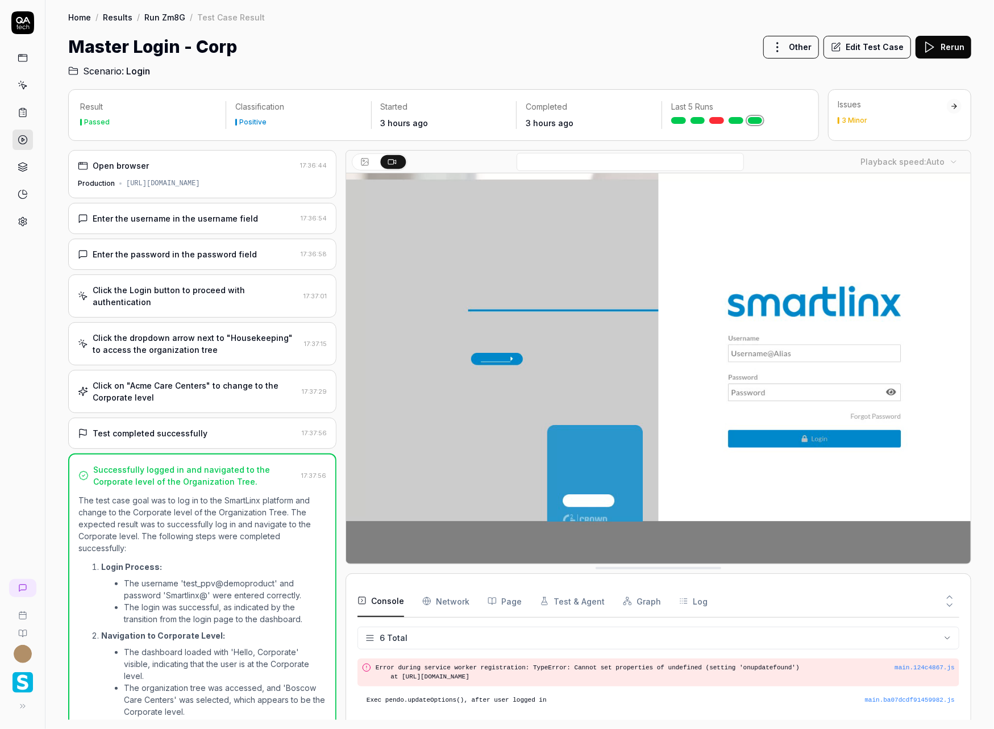
click at [215, 167] on div "Open browser" at bounding box center [187, 166] width 218 height 12
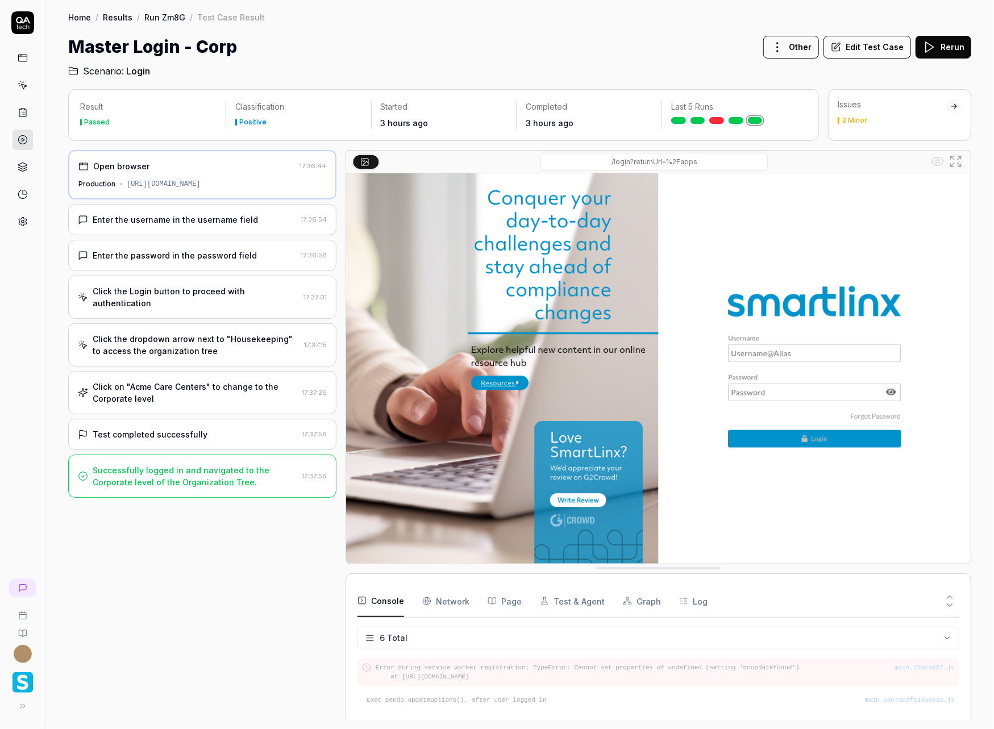
click at [204, 210] on div "Enter the username in the username field 17:36:54" at bounding box center [202, 219] width 268 height 31
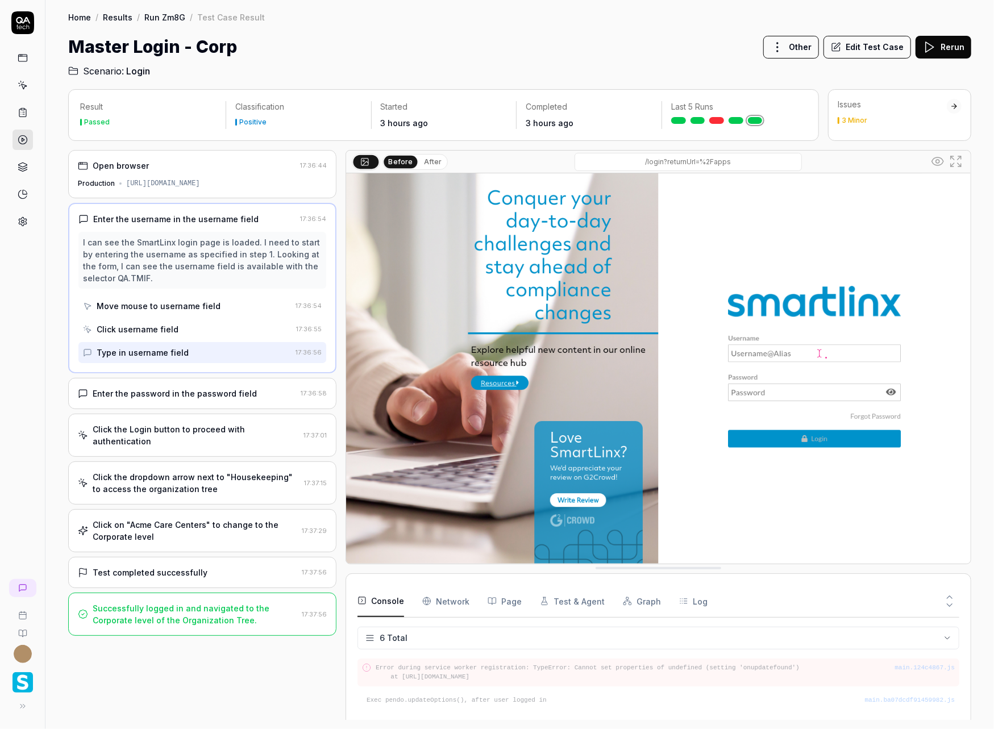
click at [203, 395] on div "Enter the password in the password field" at bounding box center [175, 393] width 164 height 12
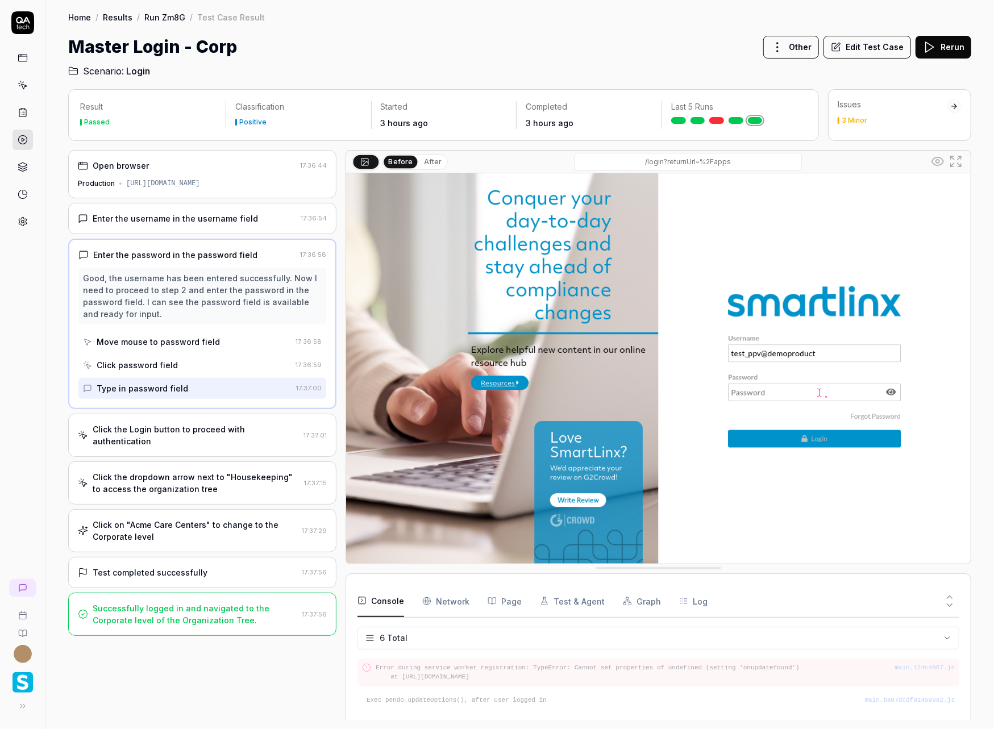
click at [198, 428] on div "Click the Login button to proceed with authentication" at bounding box center [196, 435] width 206 height 24
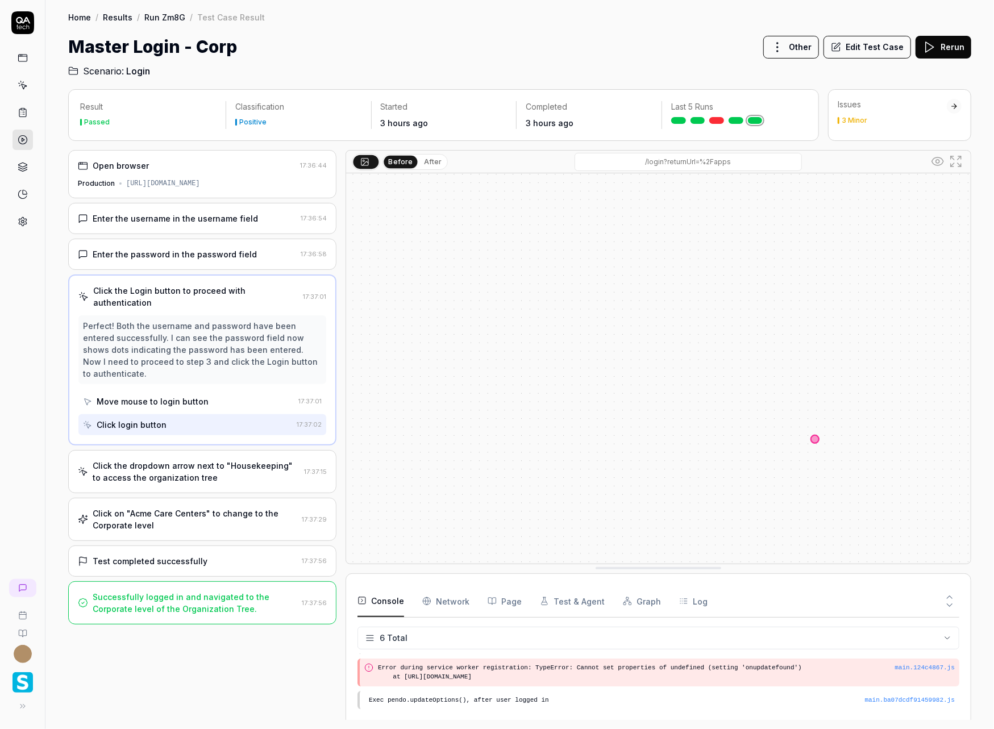
click at [187, 460] on div "Click the dropdown arrow next to "Housekeeping" to access the organization tree" at bounding box center [196, 472] width 207 height 24
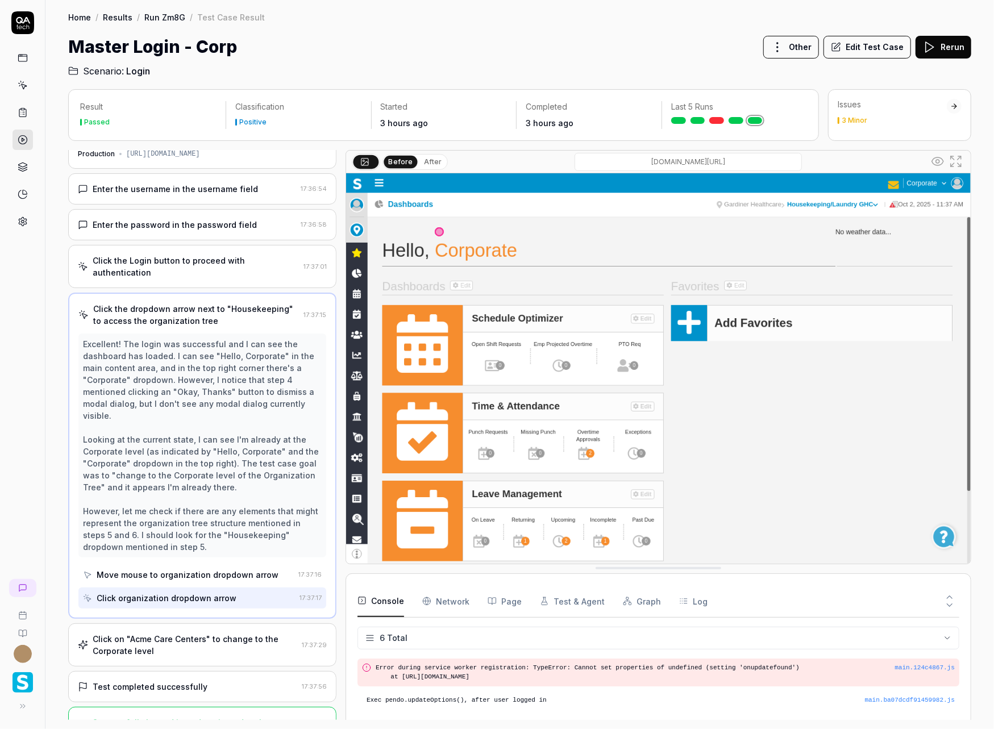
scroll to position [45, 0]
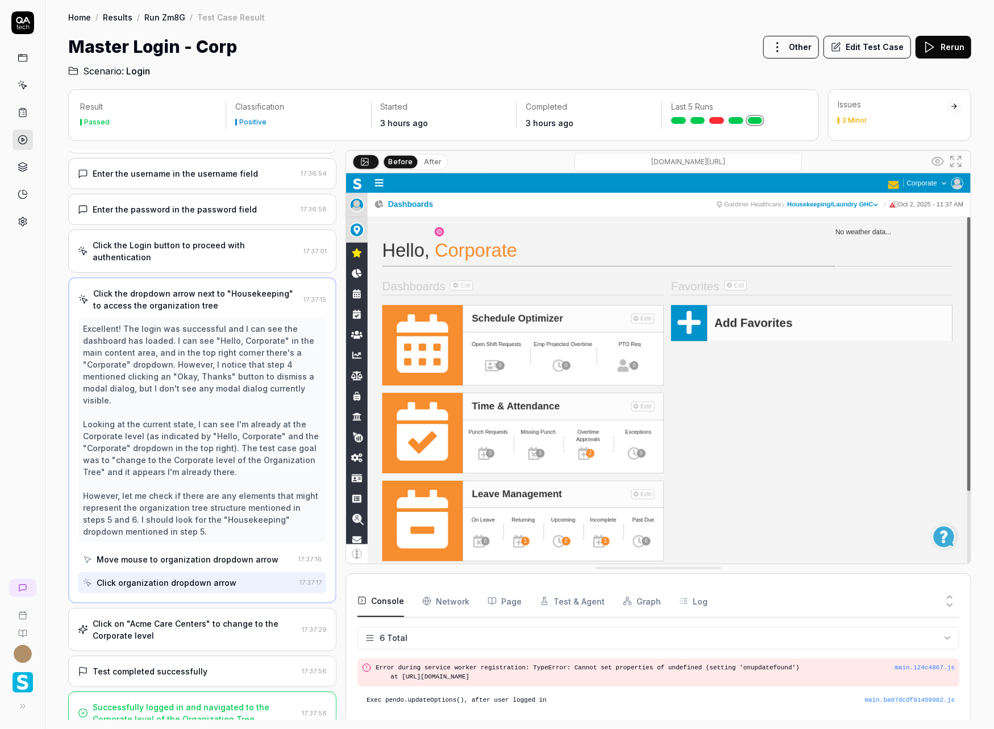
click at [181, 608] on div "Click on "Acme Care Centers" to change to the Corporate level 17:37:29" at bounding box center [202, 629] width 268 height 43
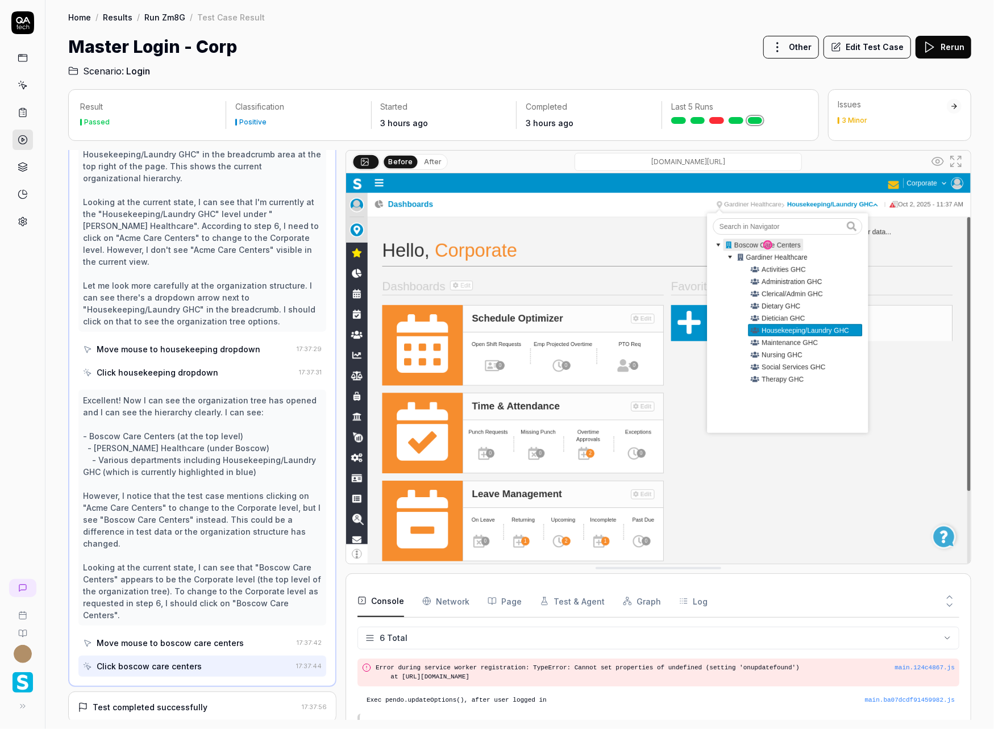
click at [176, 701] on div "Test completed successfully" at bounding box center [150, 707] width 115 height 12
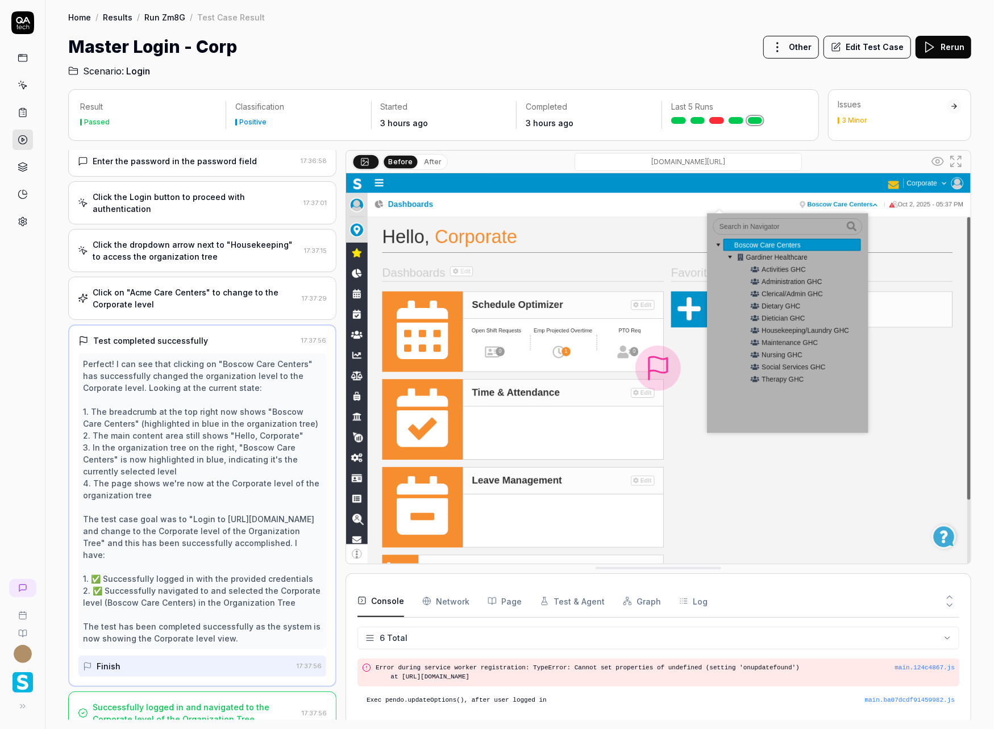
scroll to position [0, 0]
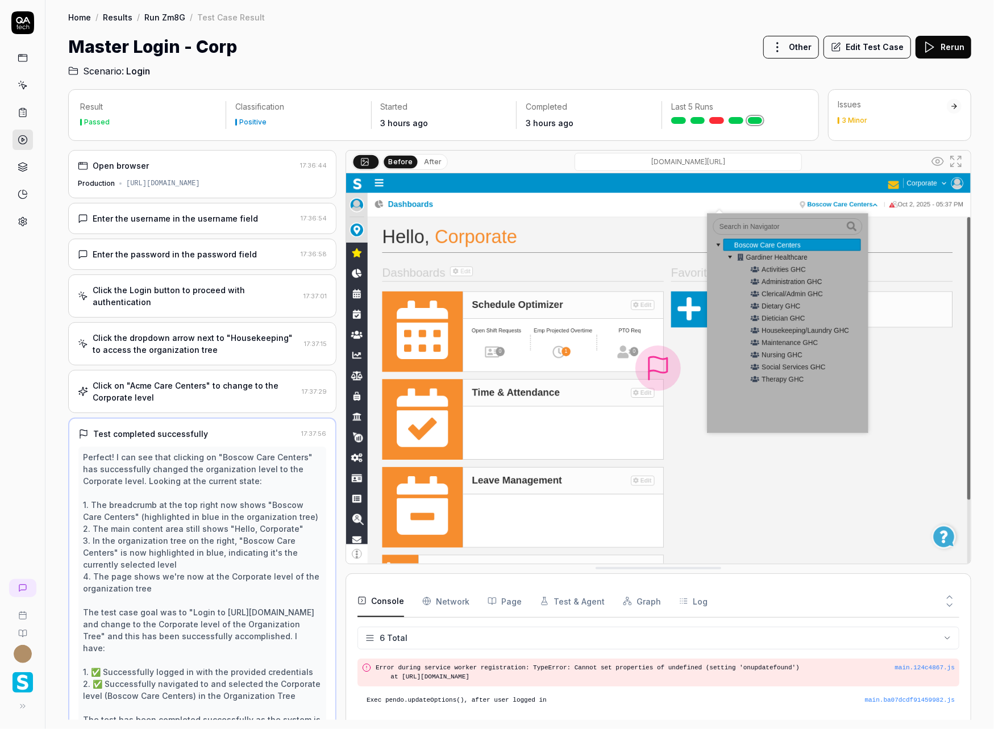
click at [144, 183] on div "[URL][DOMAIN_NAME]" at bounding box center [163, 183] width 74 height 10
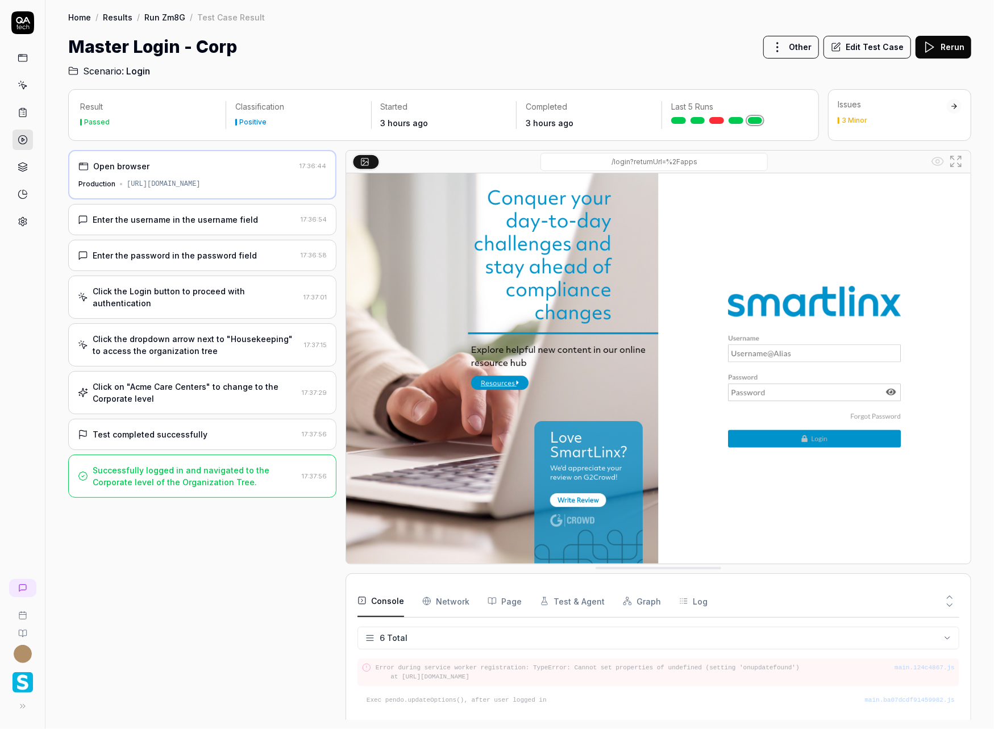
click at [881, 40] on button "Edit Test Case" at bounding box center [866, 47] width 87 height 23
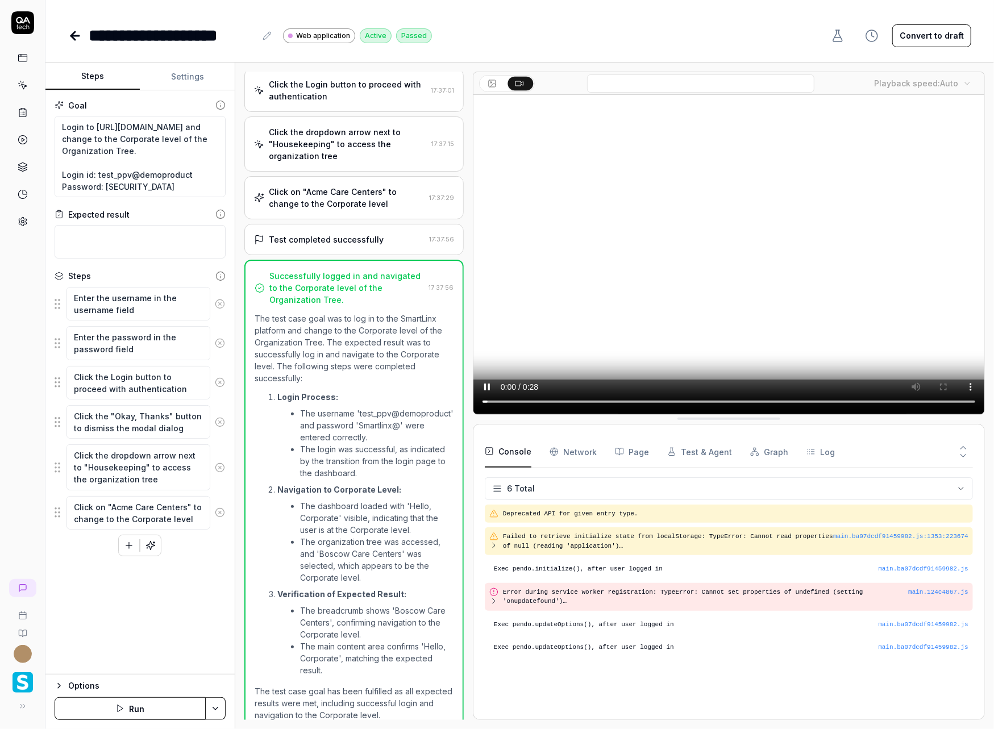
scroll to position [150, 0]
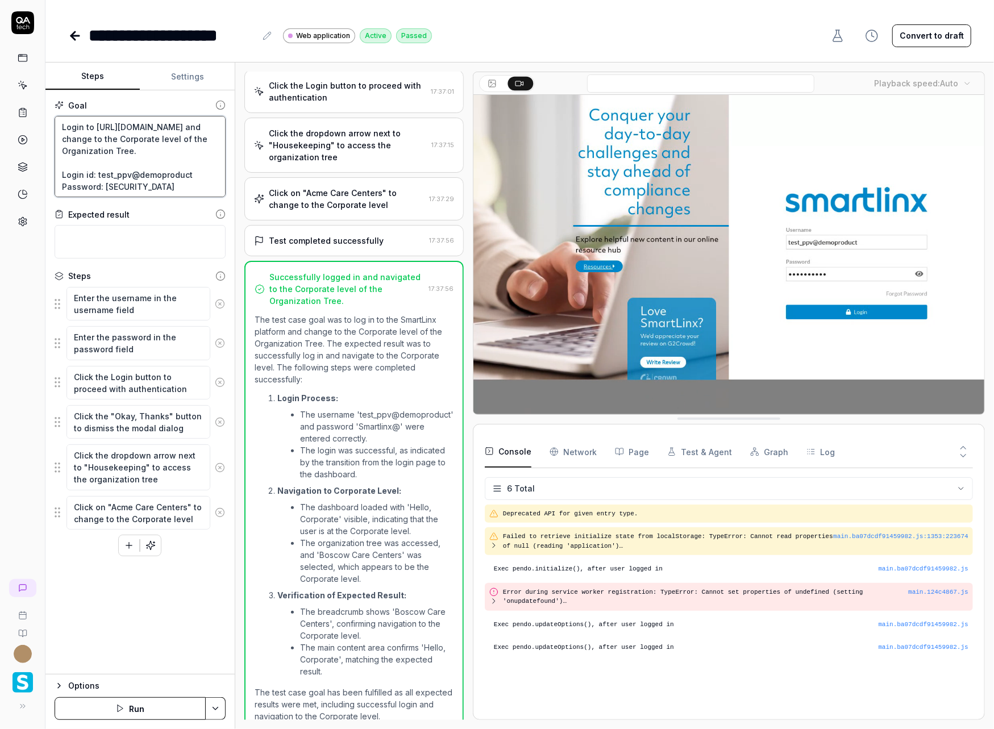
drag, startPoint x: 62, startPoint y: 141, endPoint x: 137, endPoint y: 136, distance: 75.2
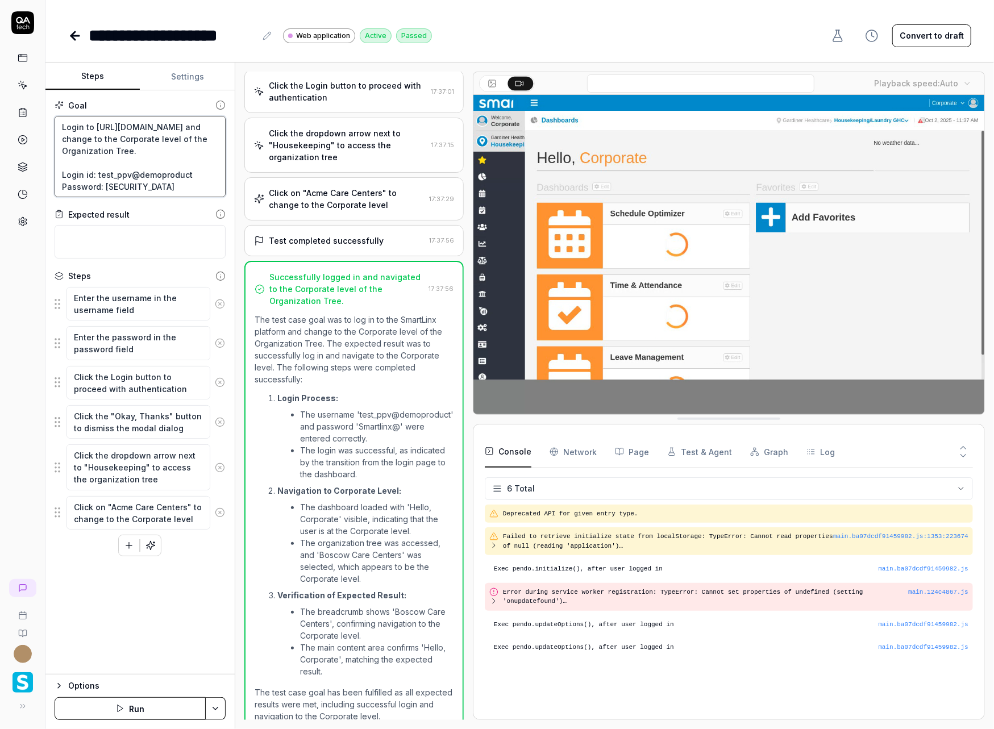
click at [137, 136] on textarea "Login to [URL][DOMAIN_NAME] and change to the Corporate level of the Organizati…" at bounding box center [140, 156] width 171 height 81
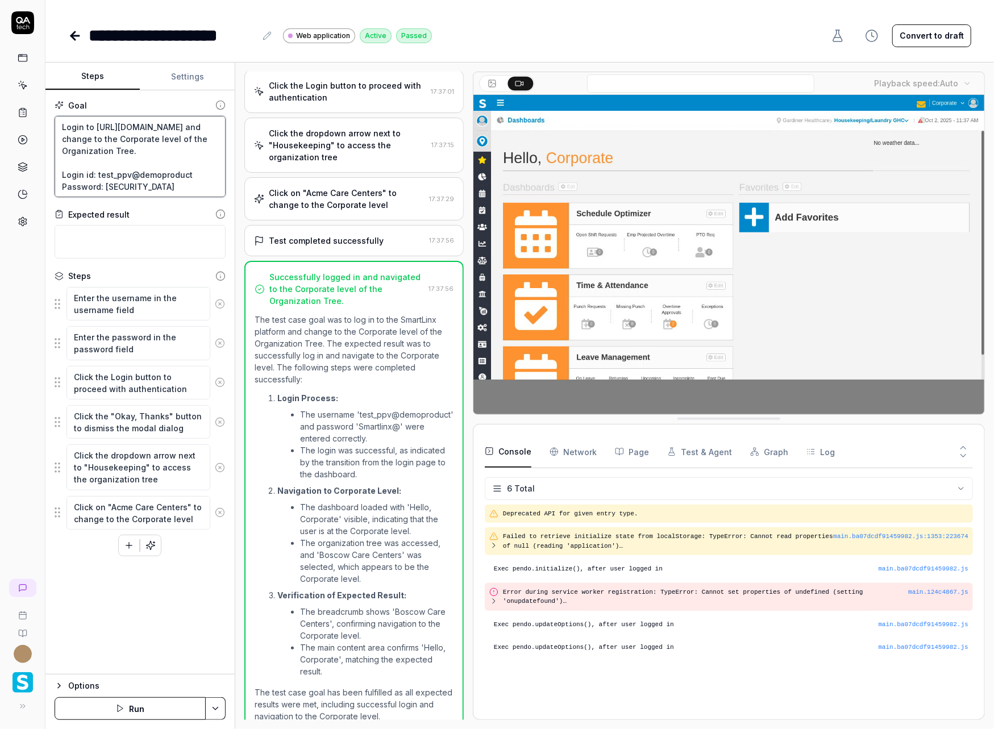
scroll to position [12, 0]
click at [138, 149] on textarea "Login to [URL][DOMAIN_NAME] and change to the Corporate level of the Organizati…" at bounding box center [140, 156] width 171 height 81
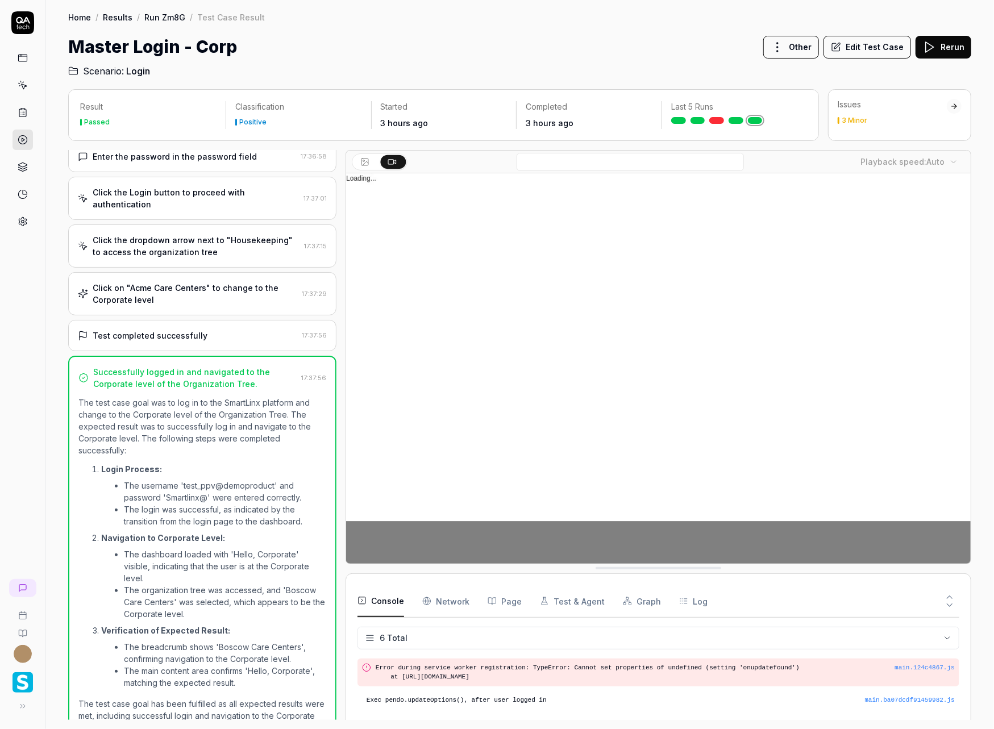
scroll to position [97, 0]
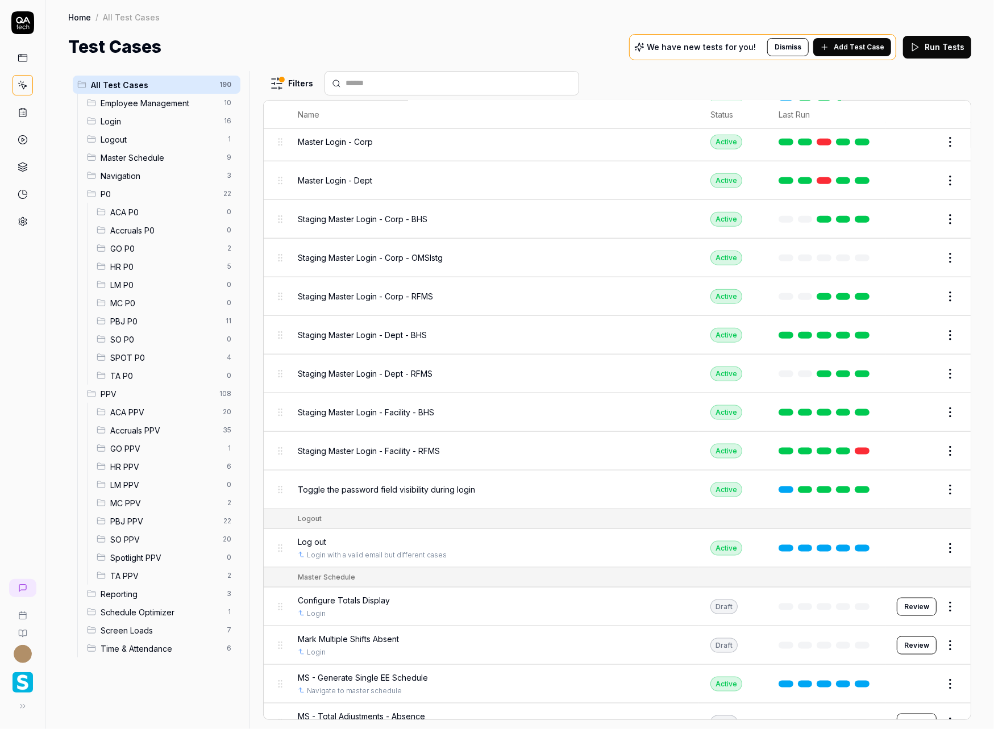
scroll to position [816, 0]
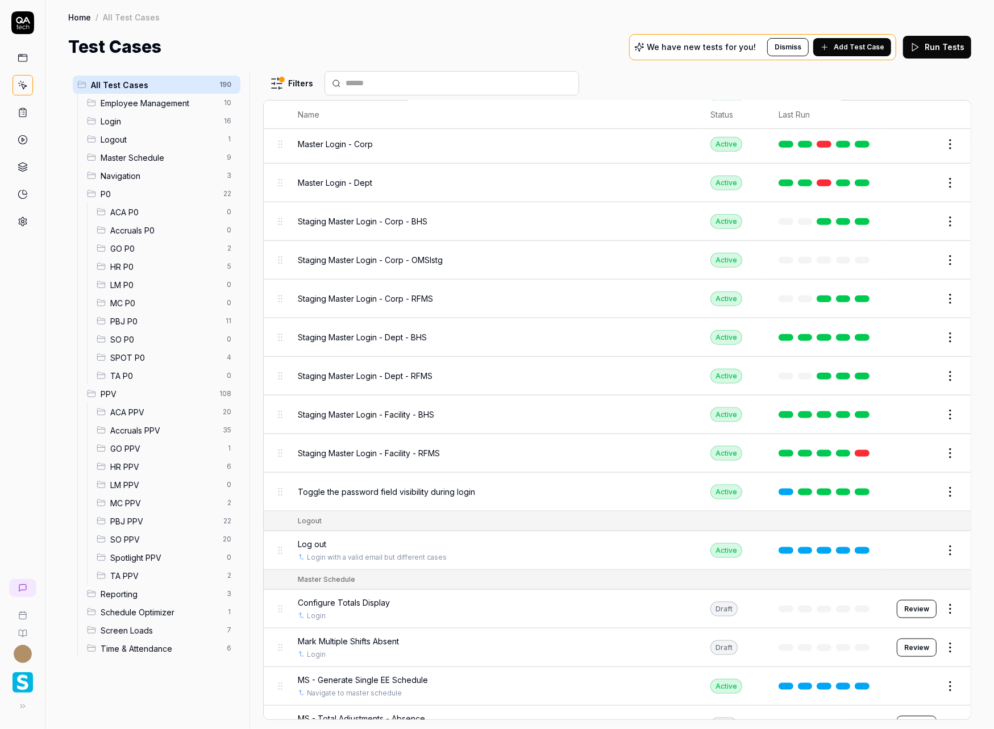
click at [355, 331] on span "Staging Master Login - Dept - BHS" at bounding box center [362, 337] width 129 height 12
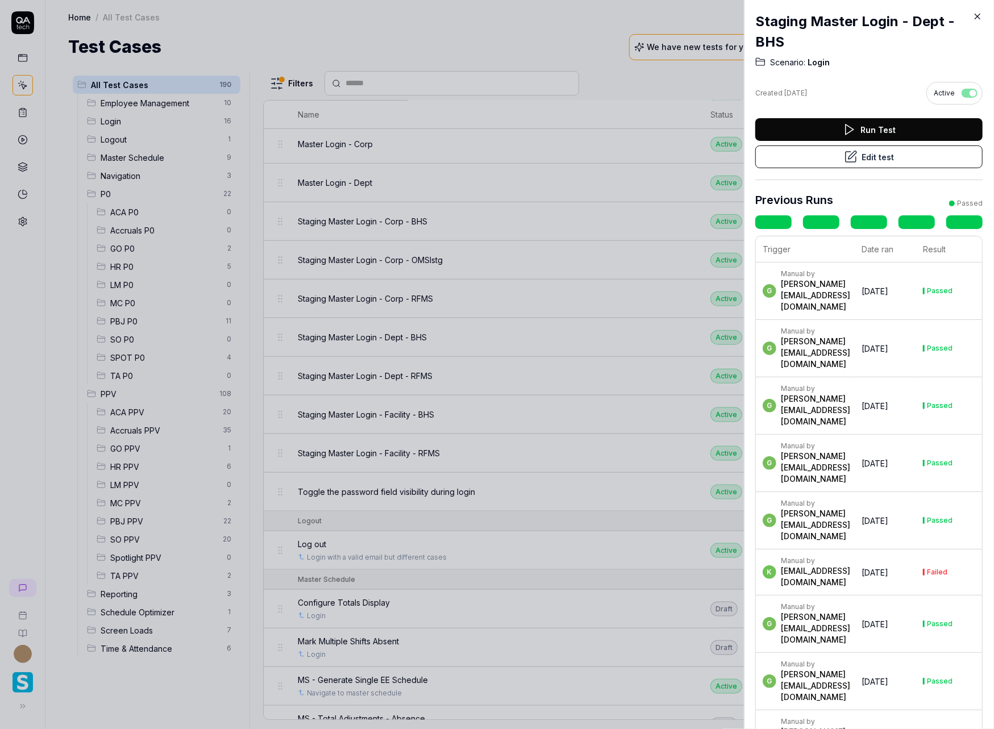
click at [922, 145] on button "Edit test" at bounding box center [868, 156] width 227 height 23
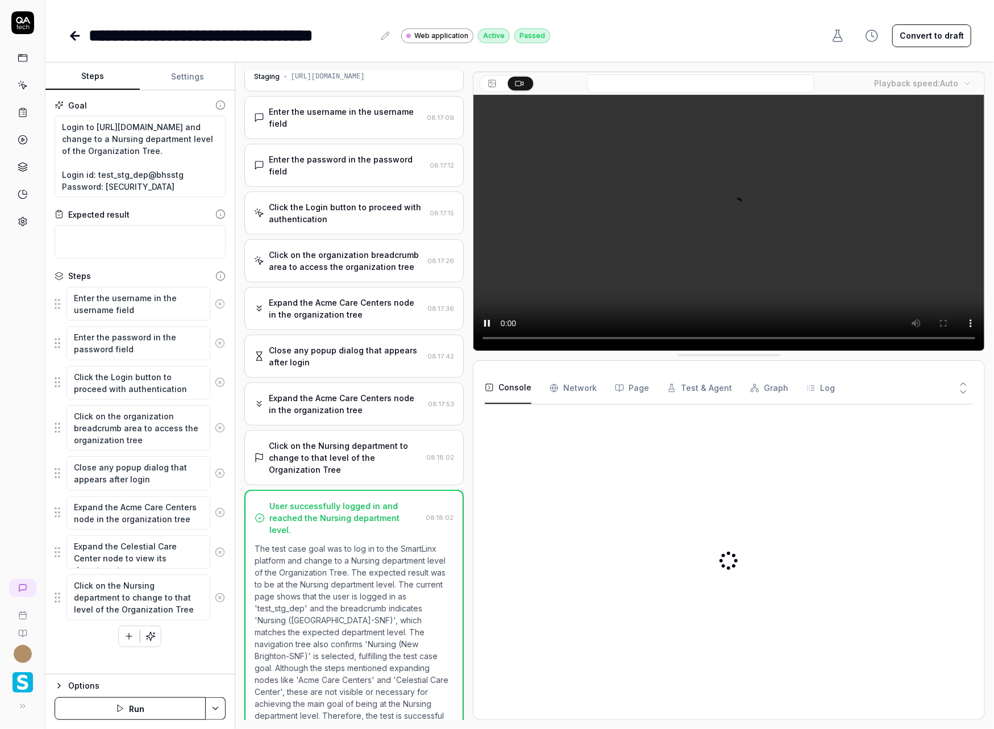
scroll to position [27, 0]
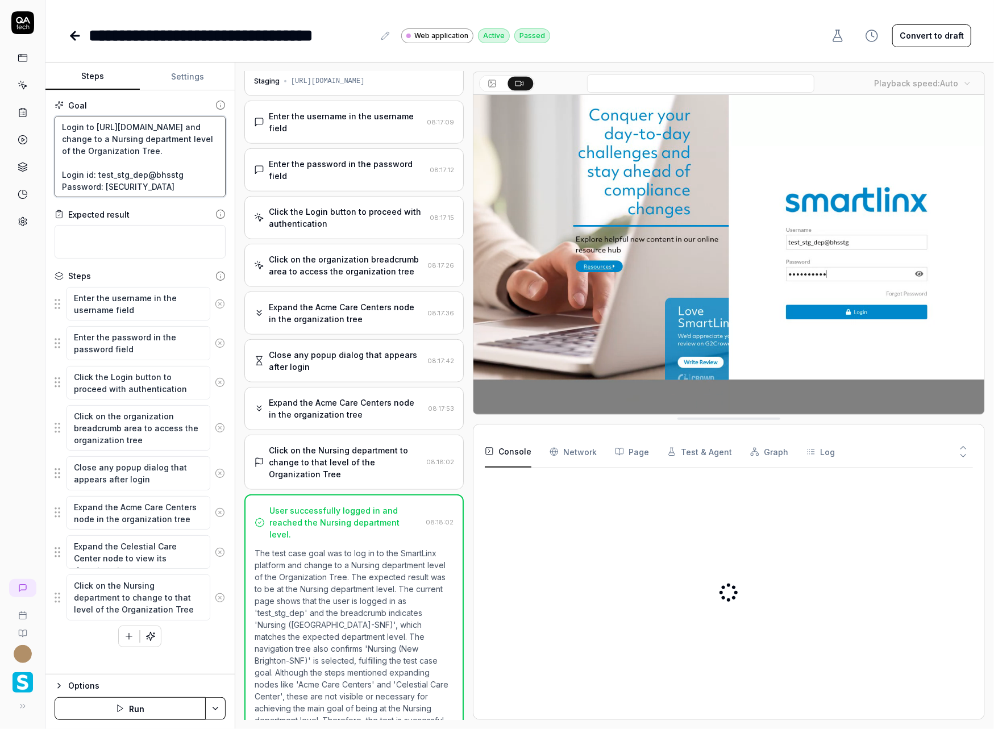
click at [148, 162] on textarea "Login to [URL][DOMAIN_NAME] and change to a Nursing department level of the Org…" at bounding box center [140, 156] width 171 height 81
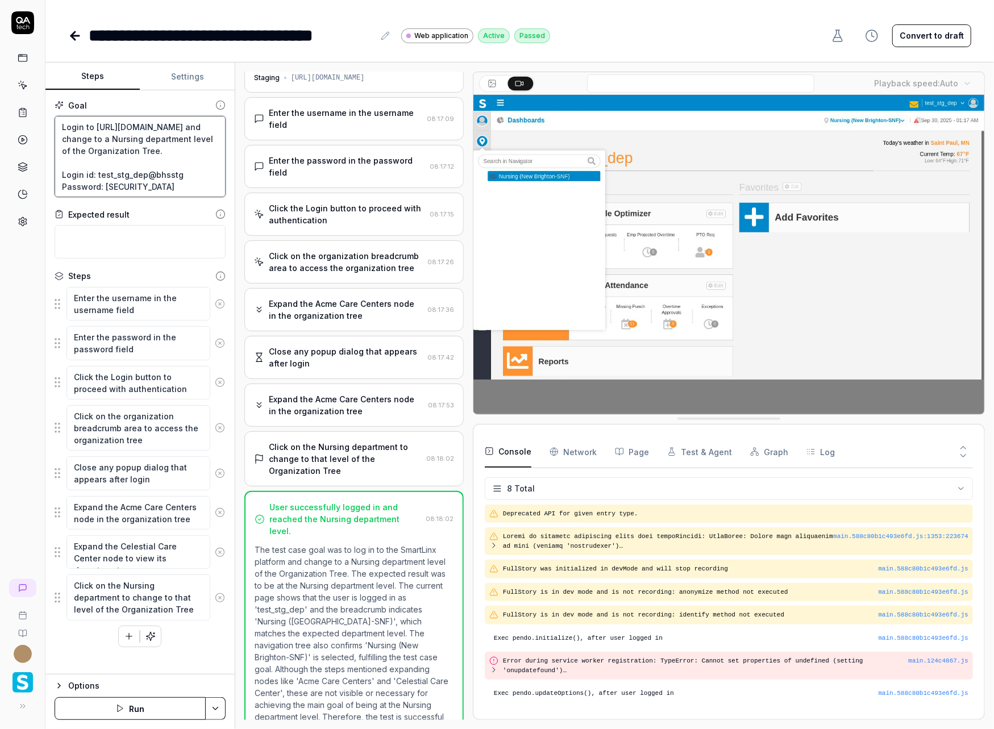
click at [172, 166] on textarea "Login to [URL][DOMAIN_NAME] and change to a Nursing department level of the Org…" at bounding box center [140, 156] width 171 height 81
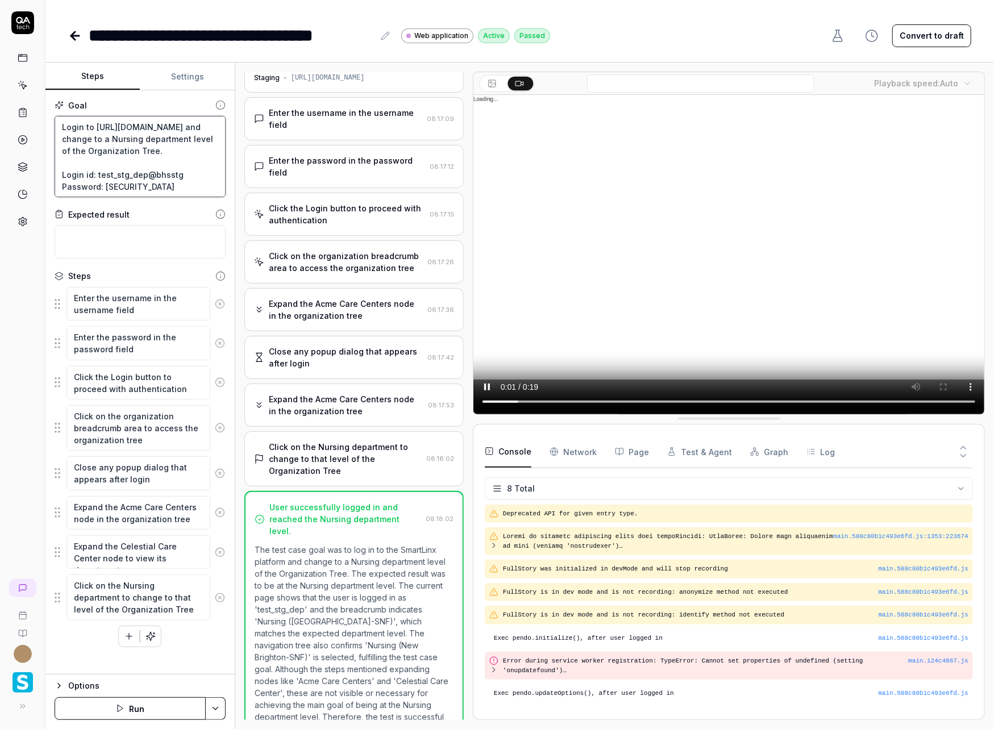
type textarea "*"
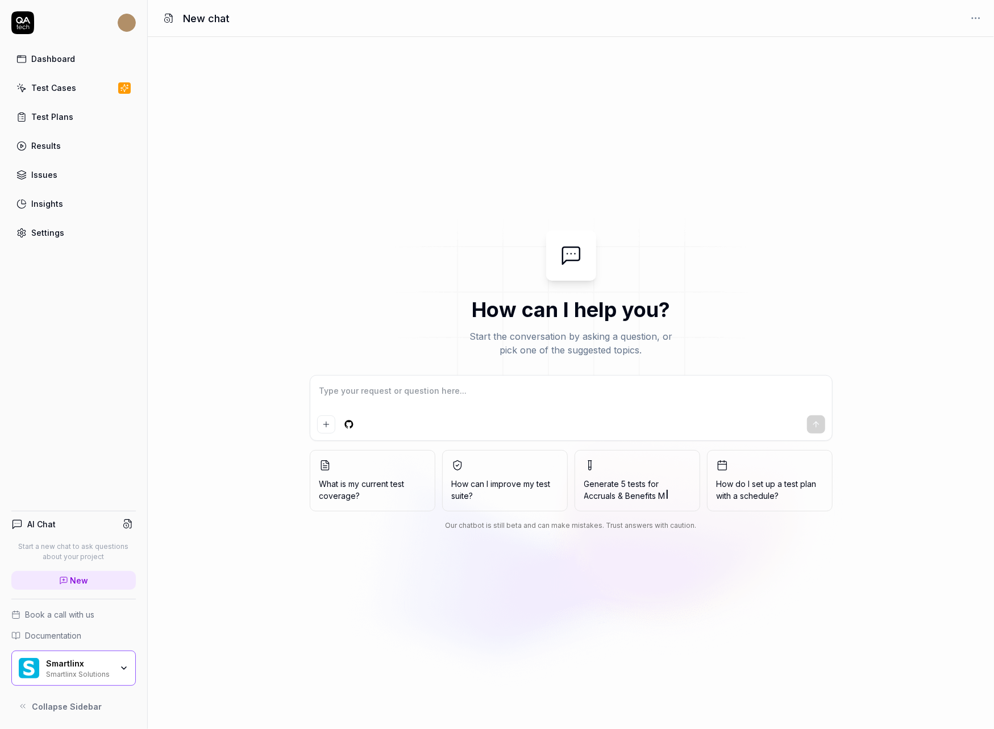
type textarea "*"
